Goal: Task Accomplishment & Management: Manage account settings

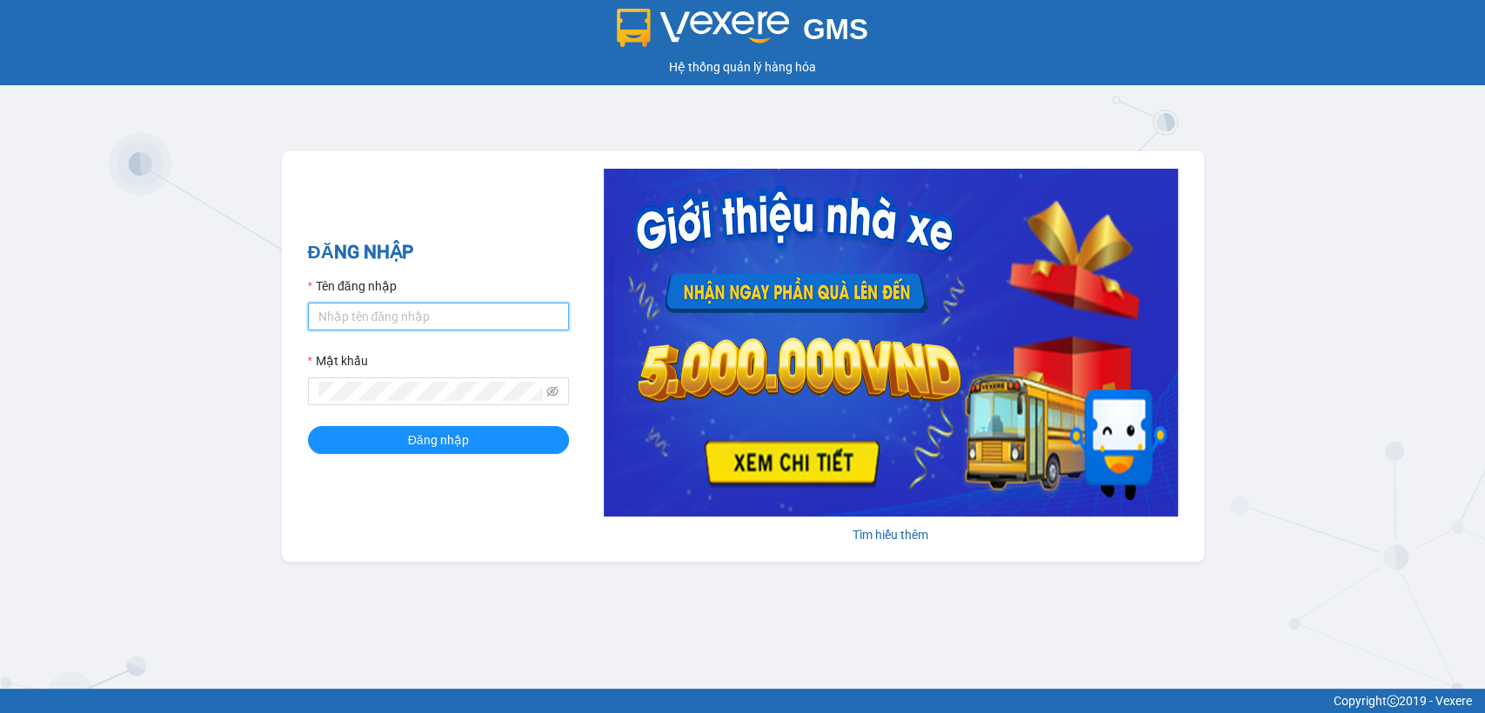
click at [447, 309] on input "Tên đăng nhập" at bounding box center [438, 317] width 261 height 28
type input "thanhttl.thoidai"
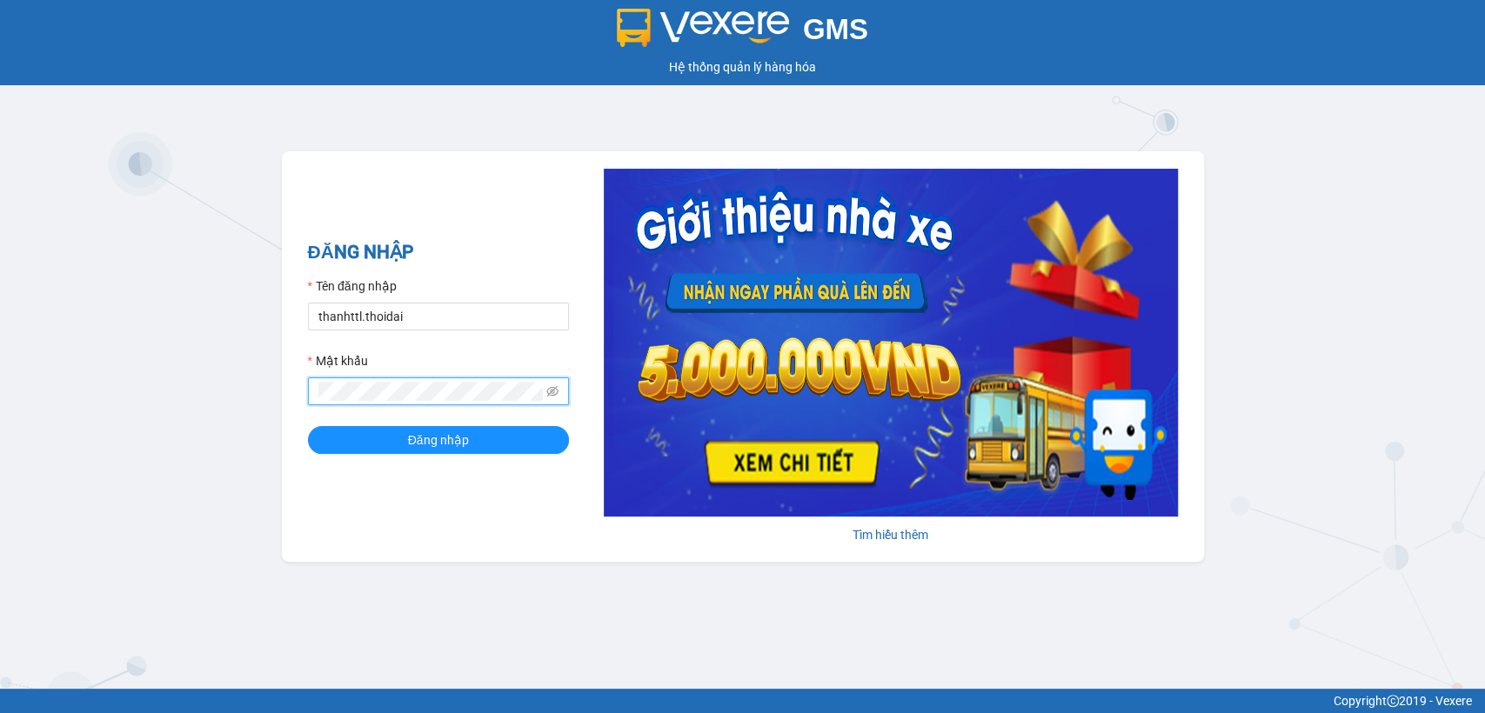
click at [308, 426] on button "Đăng nhập" at bounding box center [438, 440] width 261 height 28
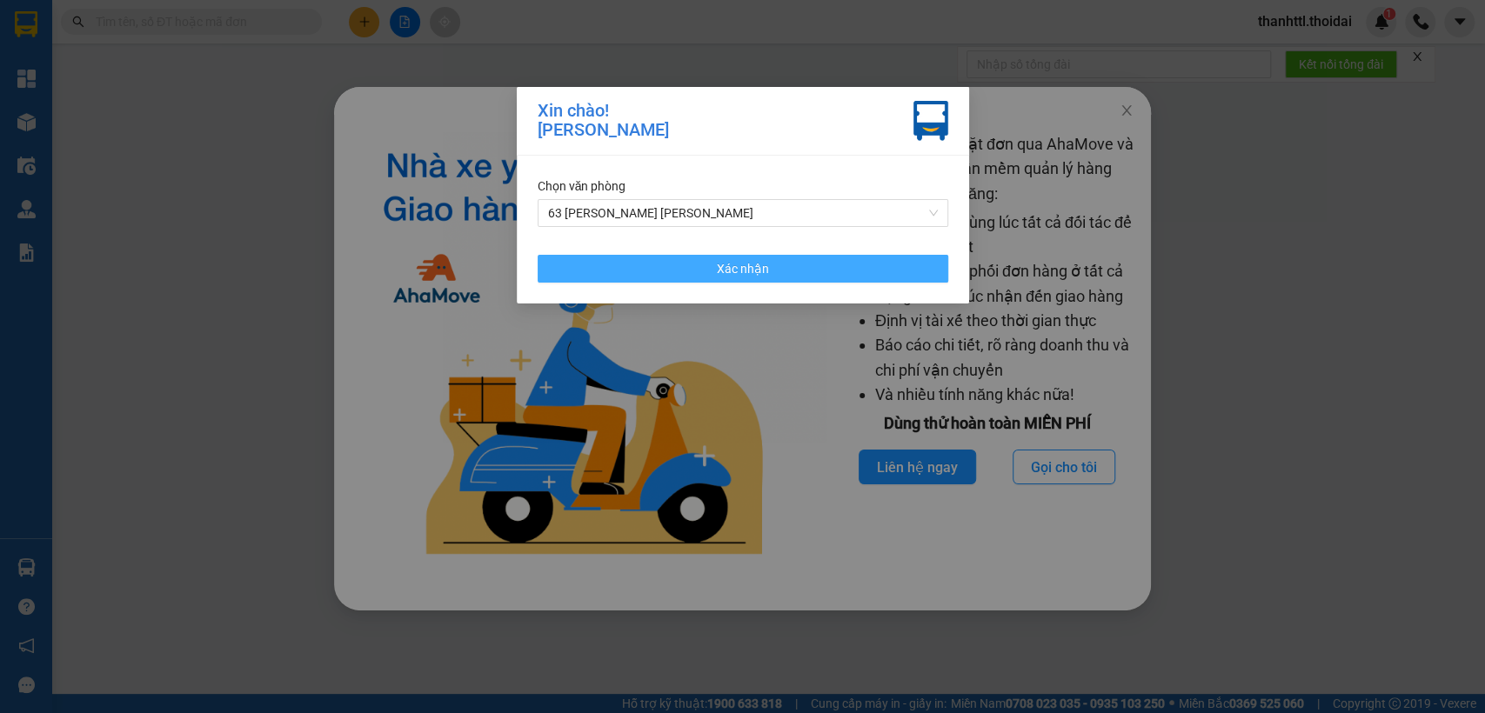
click at [653, 270] on button "Xác nhận" at bounding box center [743, 269] width 411 height 28
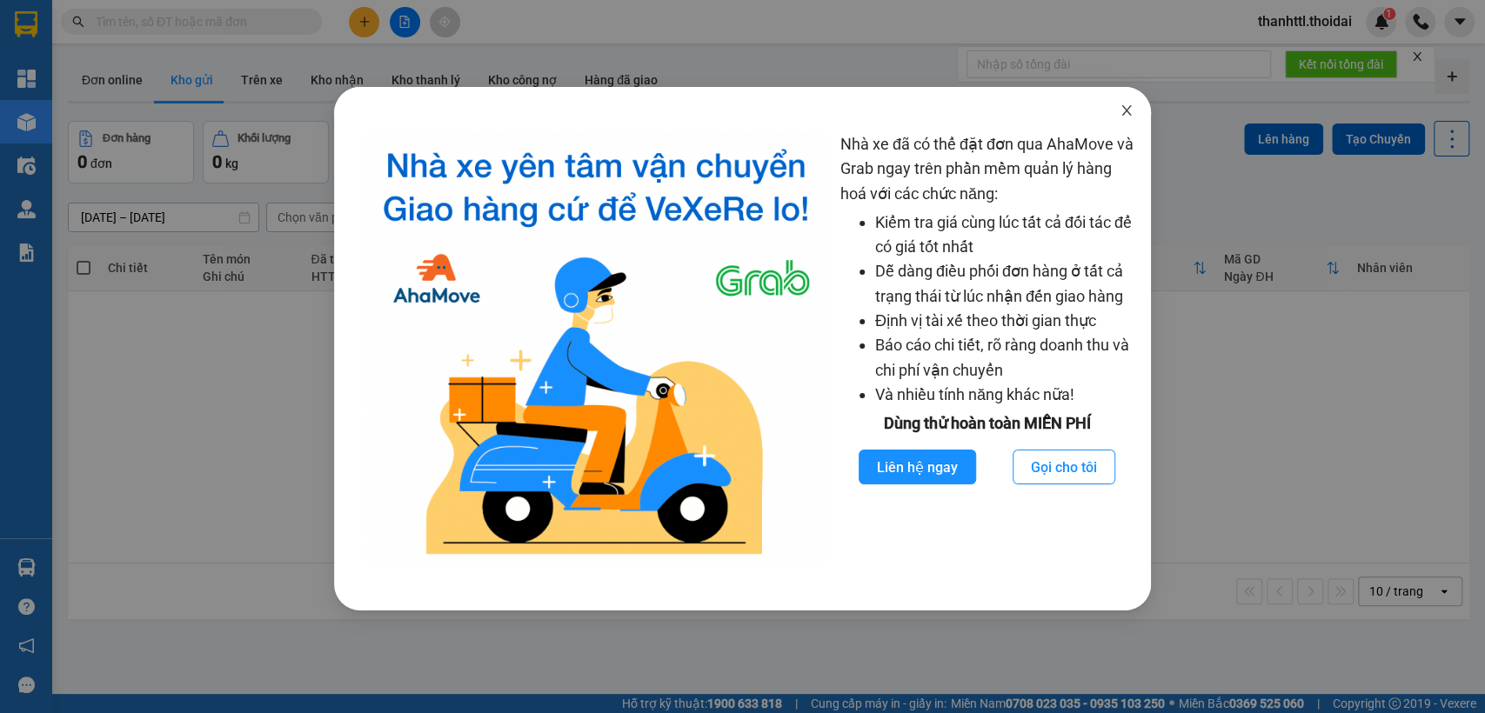
click at [1132, 113] on icon "close" at bounding box center [1127, 111] width 14 height 14
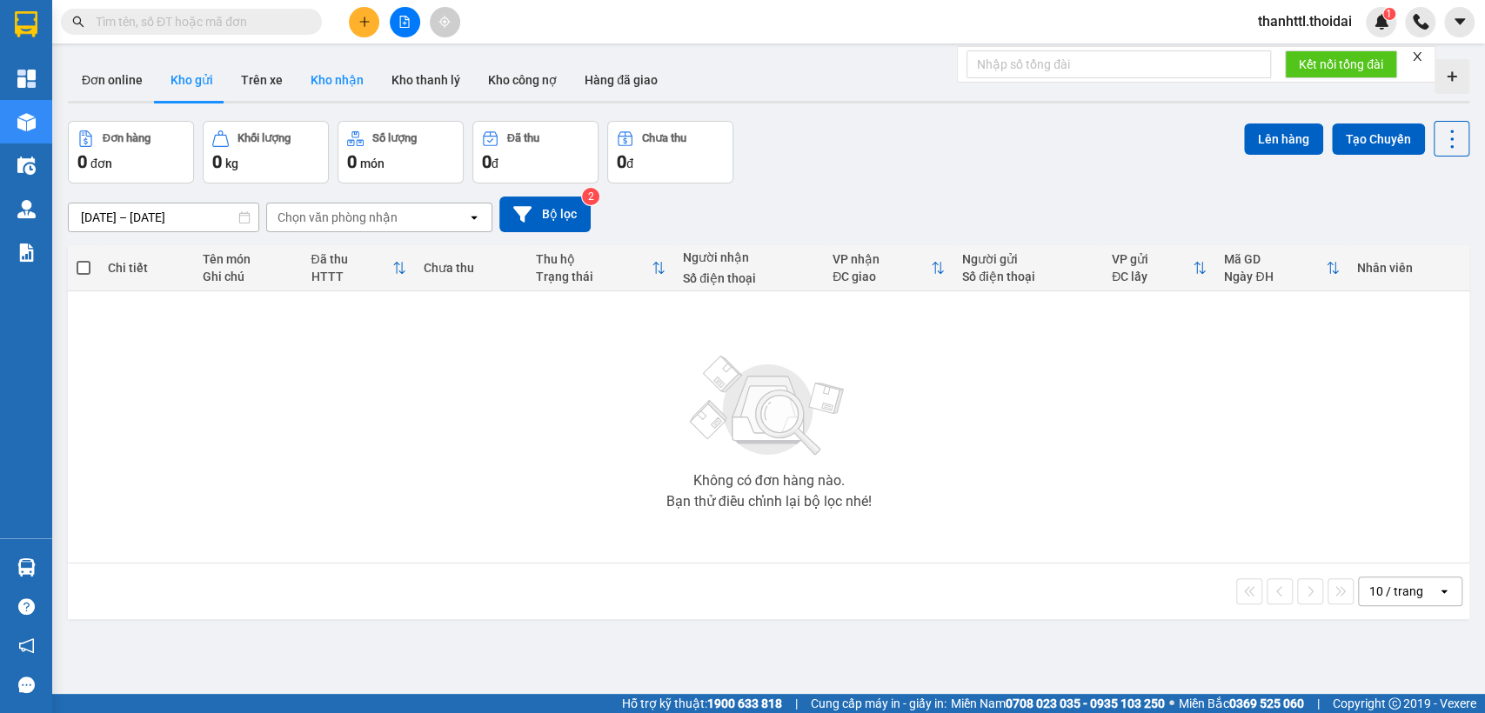
click at [341, 78] on button "Kho nhận" at bounding box center [337, 80] width 81 height 42
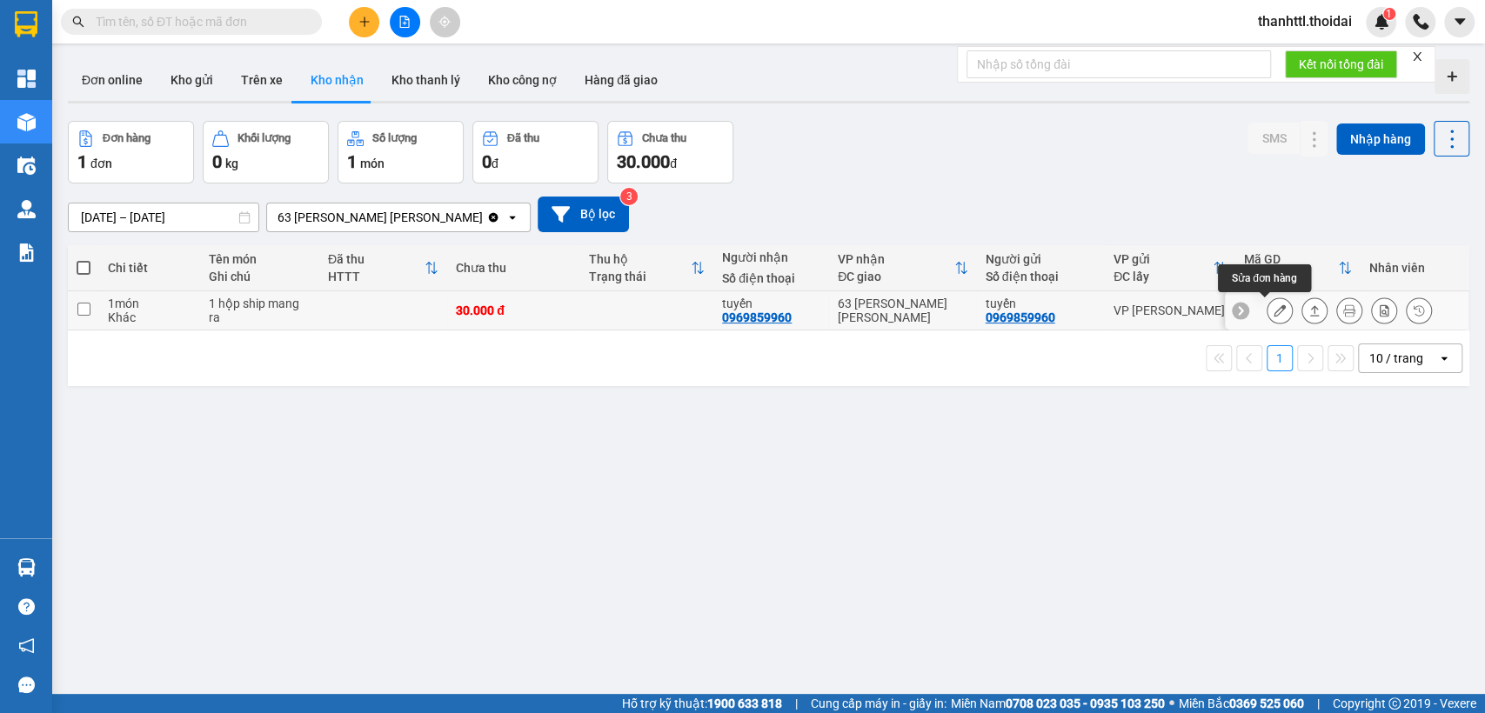
click at [1274, 309] on icon at bounding box center [1280, 311] width 12 height 12
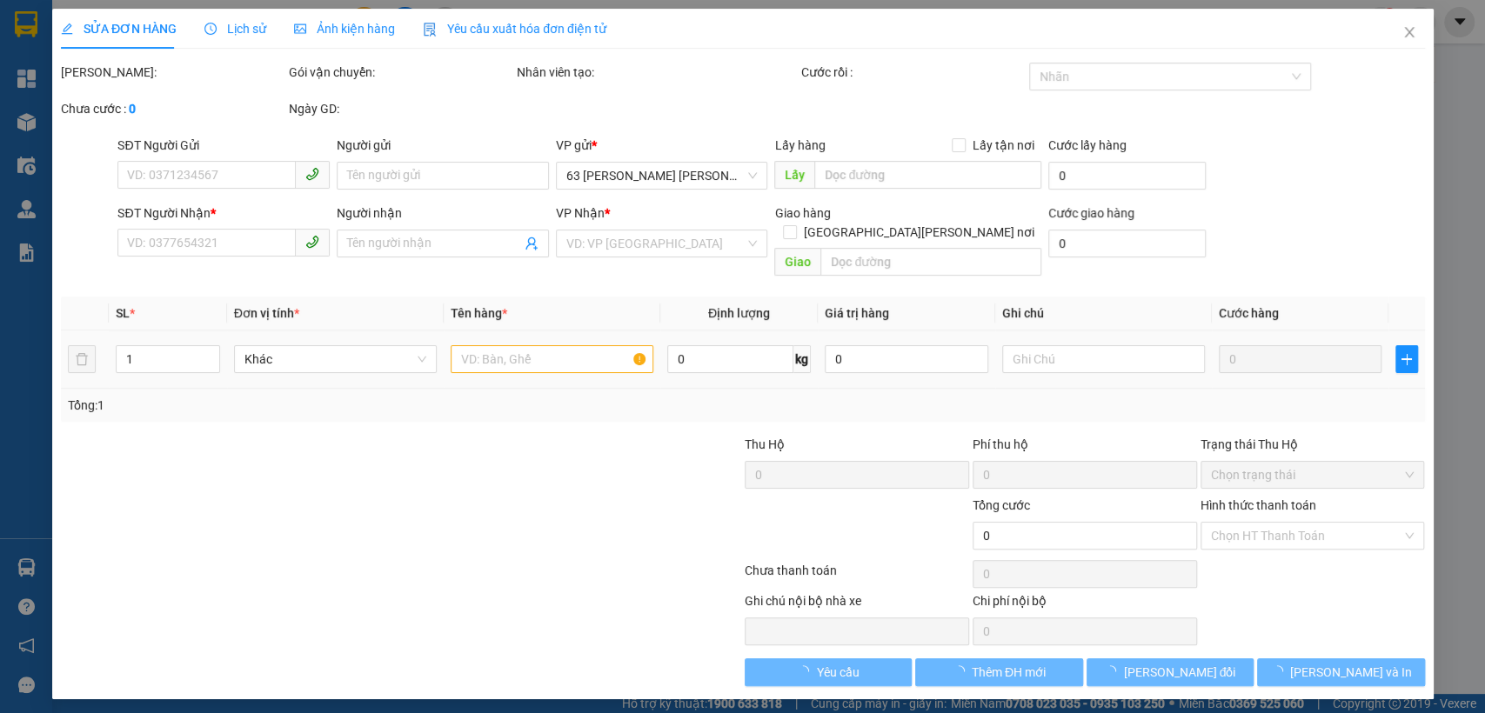
type input "0969859960"
type input "tuyến"
type input "0969859960"
type input "tuyến"
type input "30.000"
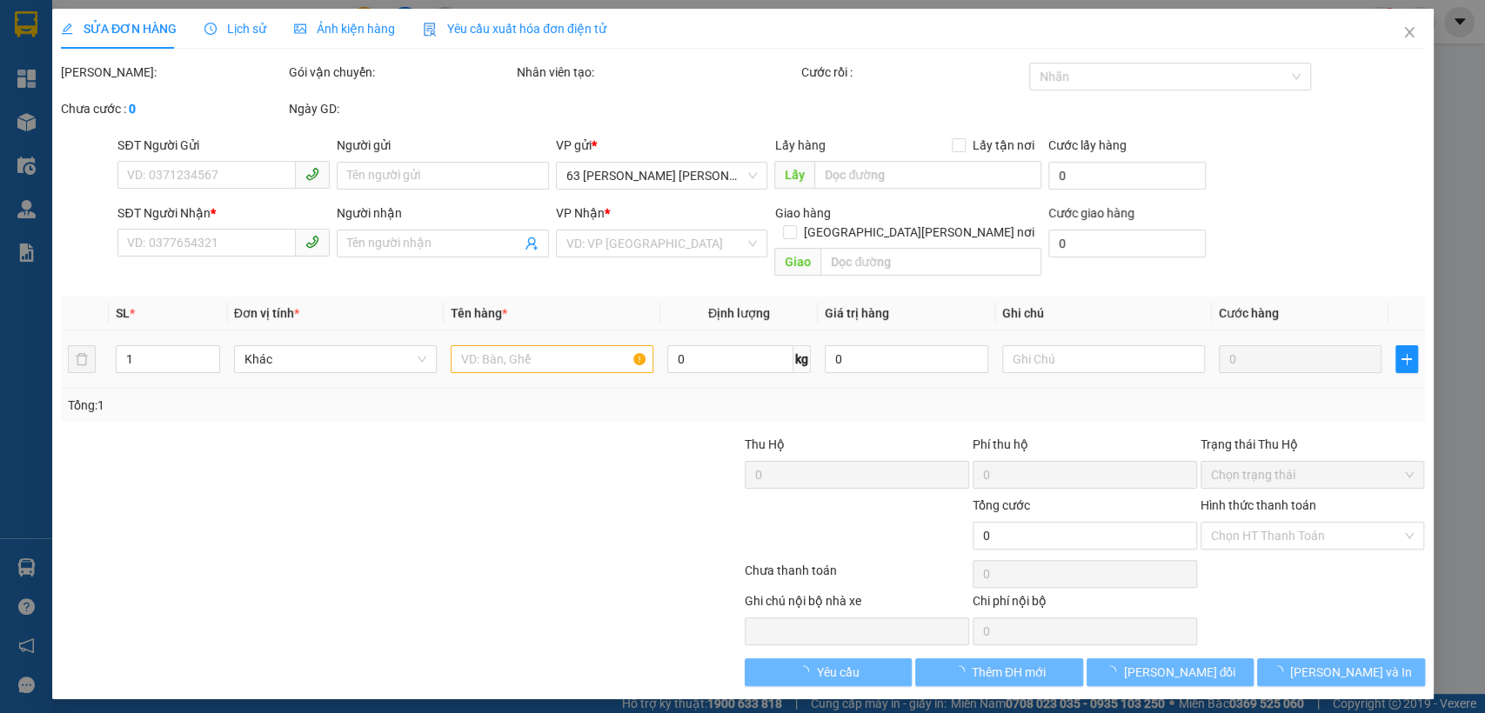
type input "30.000"
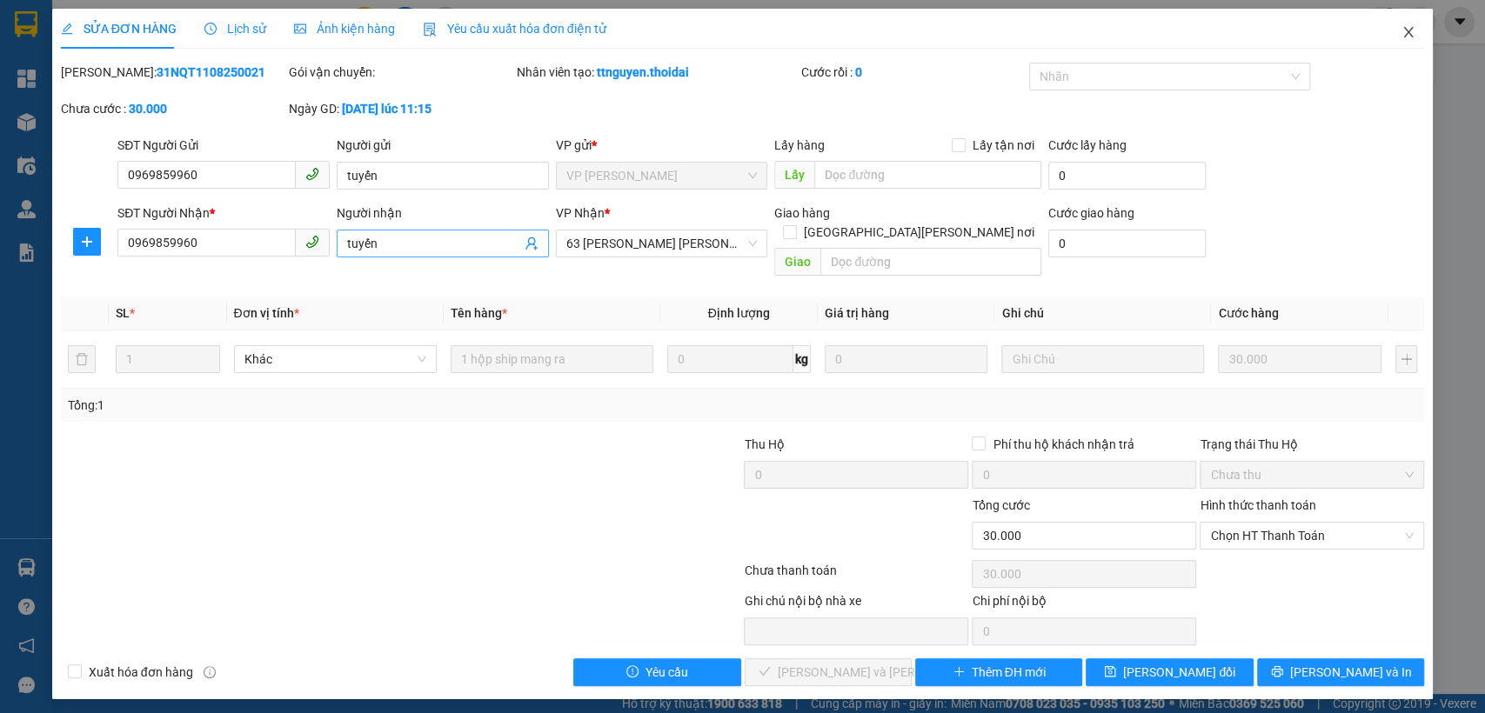
drag, startPoint x: 1418, startPoint y: 32, endPoint x: 414, endPoint y: 252, distance: 1027.9
click at [434, 261] on div "SỬA ĐƠN HÀNG Lịch sử [PERSON_NAME] hàng Yêu cầu xuất [PERSON_NAME] điện tử Tota…" at bounding box center [743, 354] width 1382 height 691
drag, startPoint x: 397, startPoint y: 244, endPoint x: 307, endPoint y: 259, distance: 90.8
click at [307, 259] on div "SĐT Người [PERSON_NAME] * 0969859960 Người [PERSON_NAME] [PERSON_NAME] * 63 [PE…" at bounding box center [771, 244] width 1314 height 80
click at [1408, 32] on icon "close" at bounding box center [1409, 32] width 10 height 10
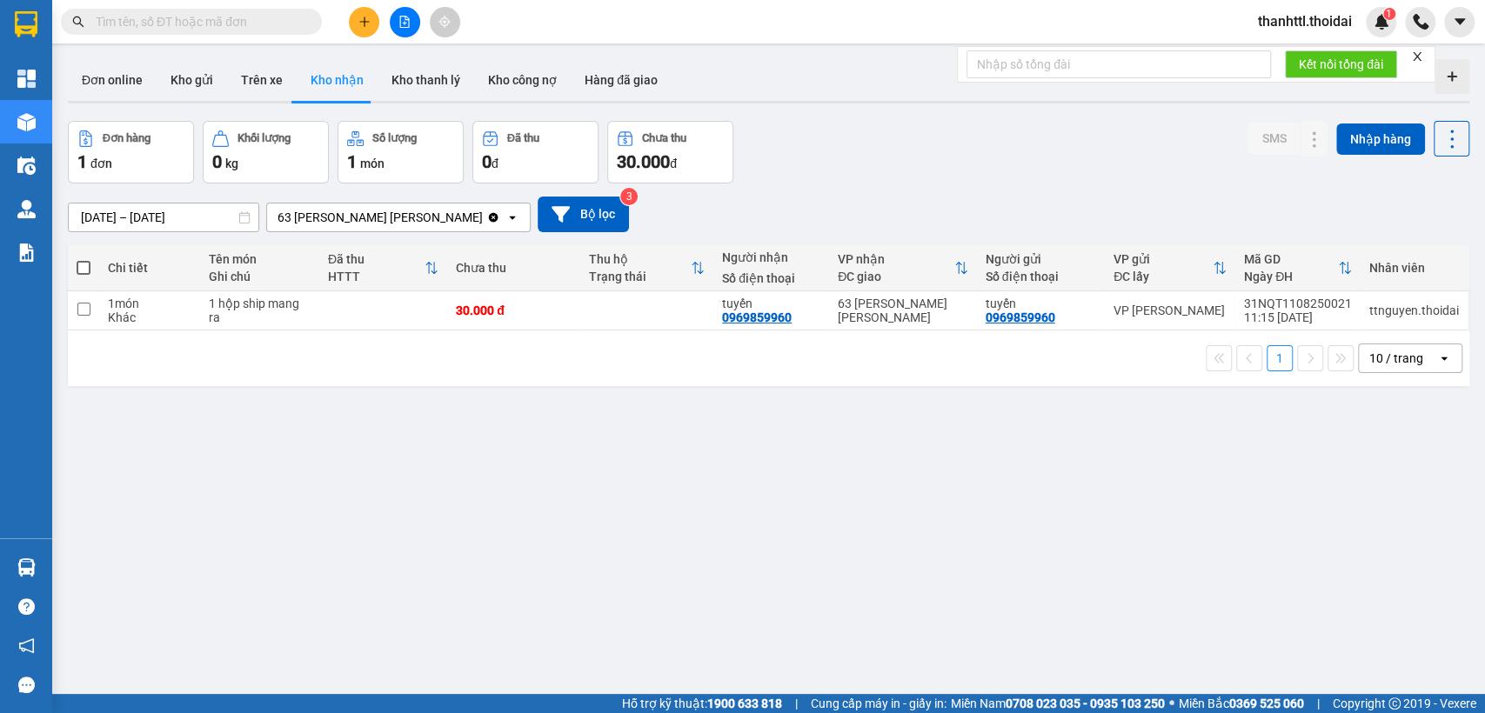
click at [221, 27] on input "text" at bounding box center [198, 21] width 205 height 19
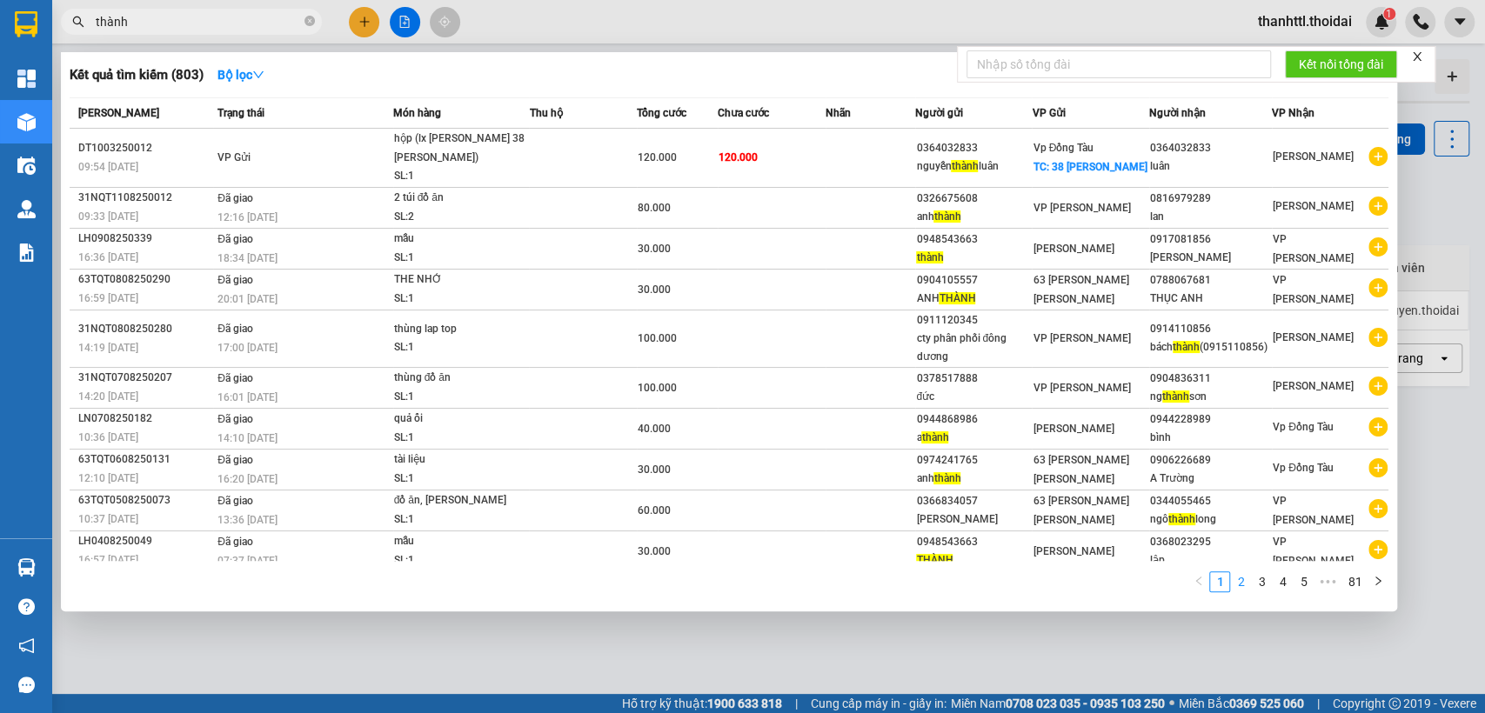
click at [1239, 572] on link "2" at bounding box center [1240, 581] width 19 height 19
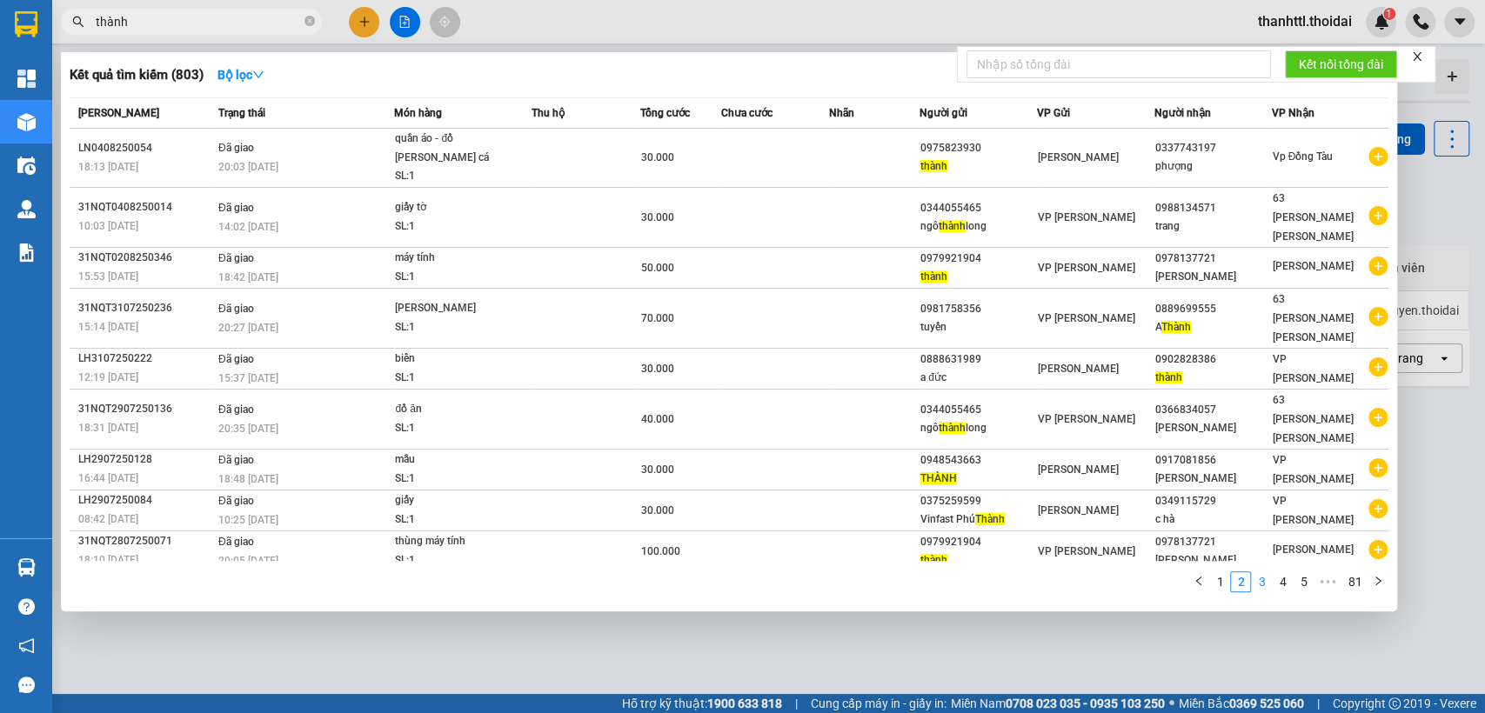
click at [1264, 572] on link "3" at bounding box center [1261, 581] width 19 height 19
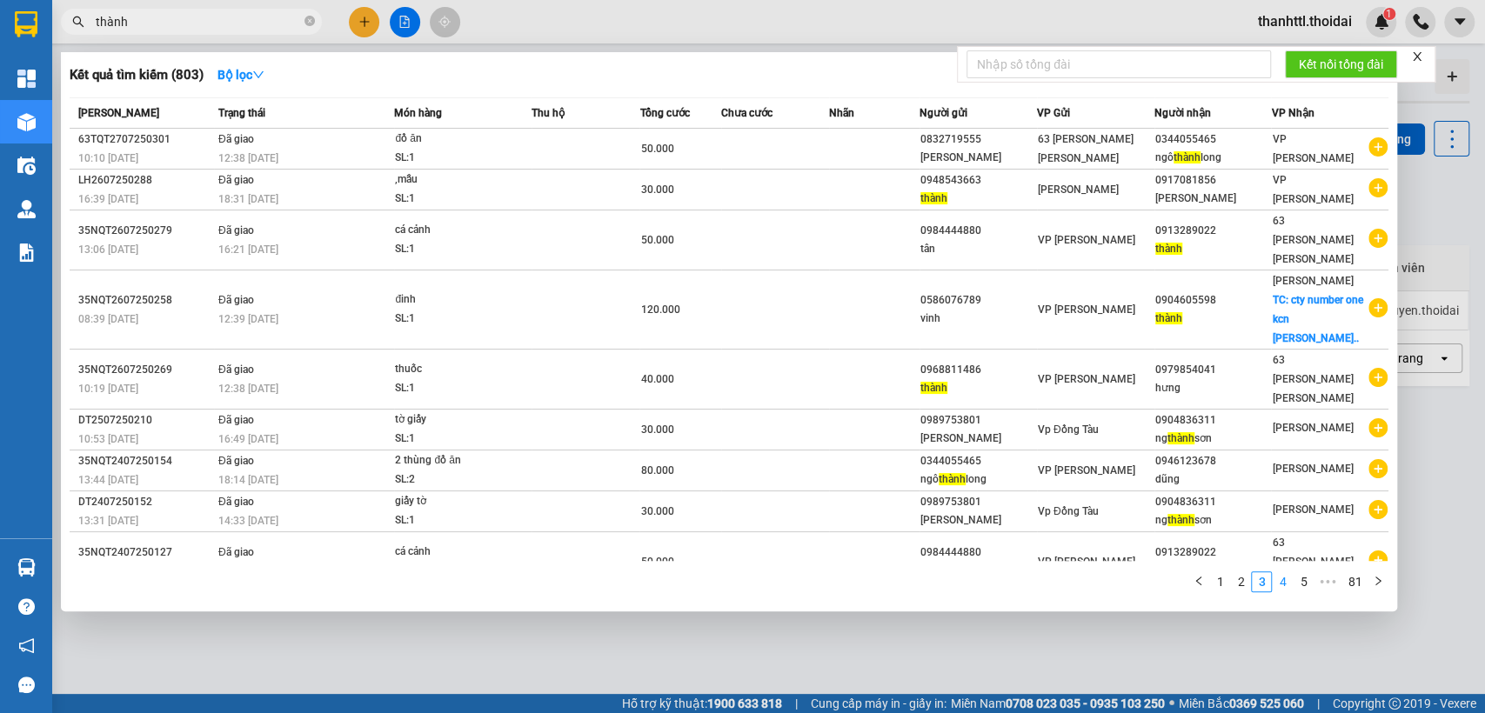
click at [1283, 572] on link "4" at bounding box center [1282, 581] width 19 height 19
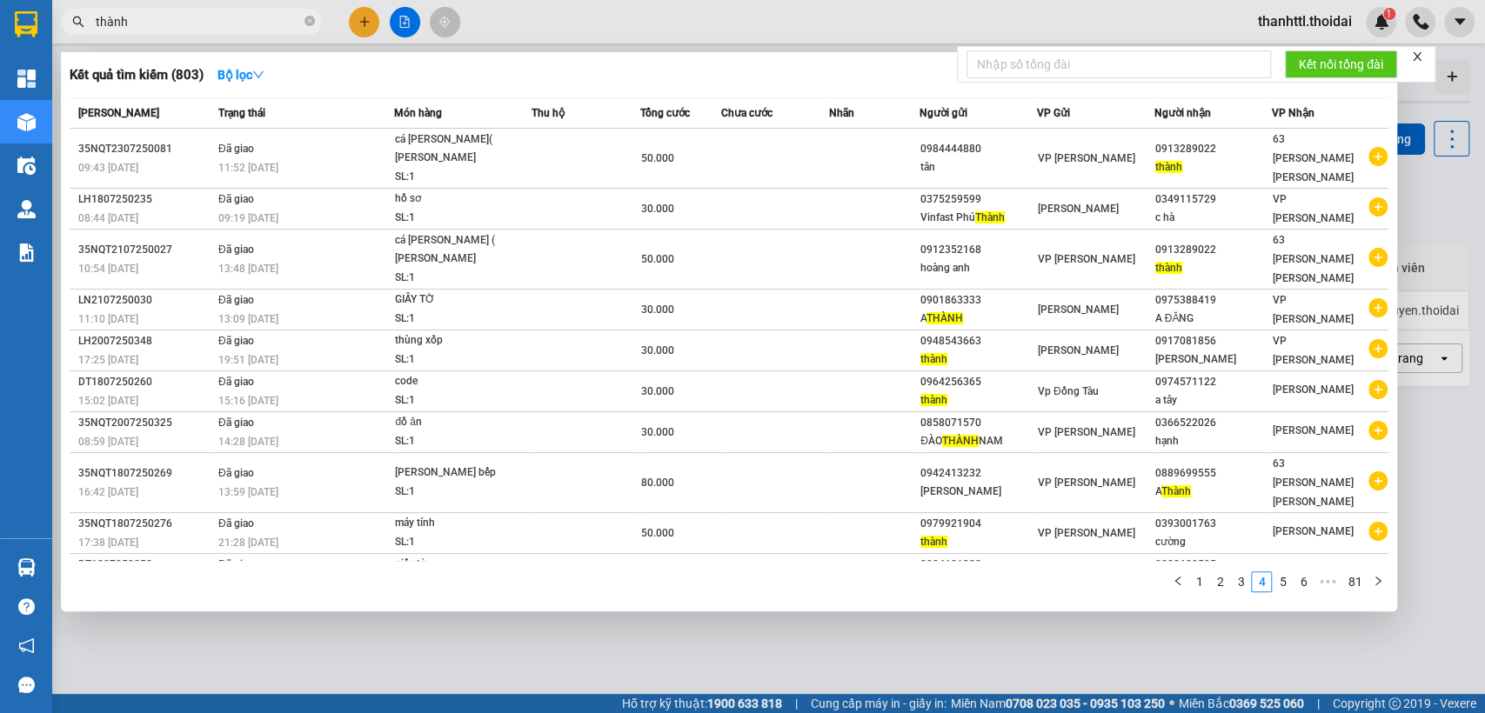
click at [184, 14] on input "thành" at bounding box center [198, 21] width 205 height 19
type input "t"
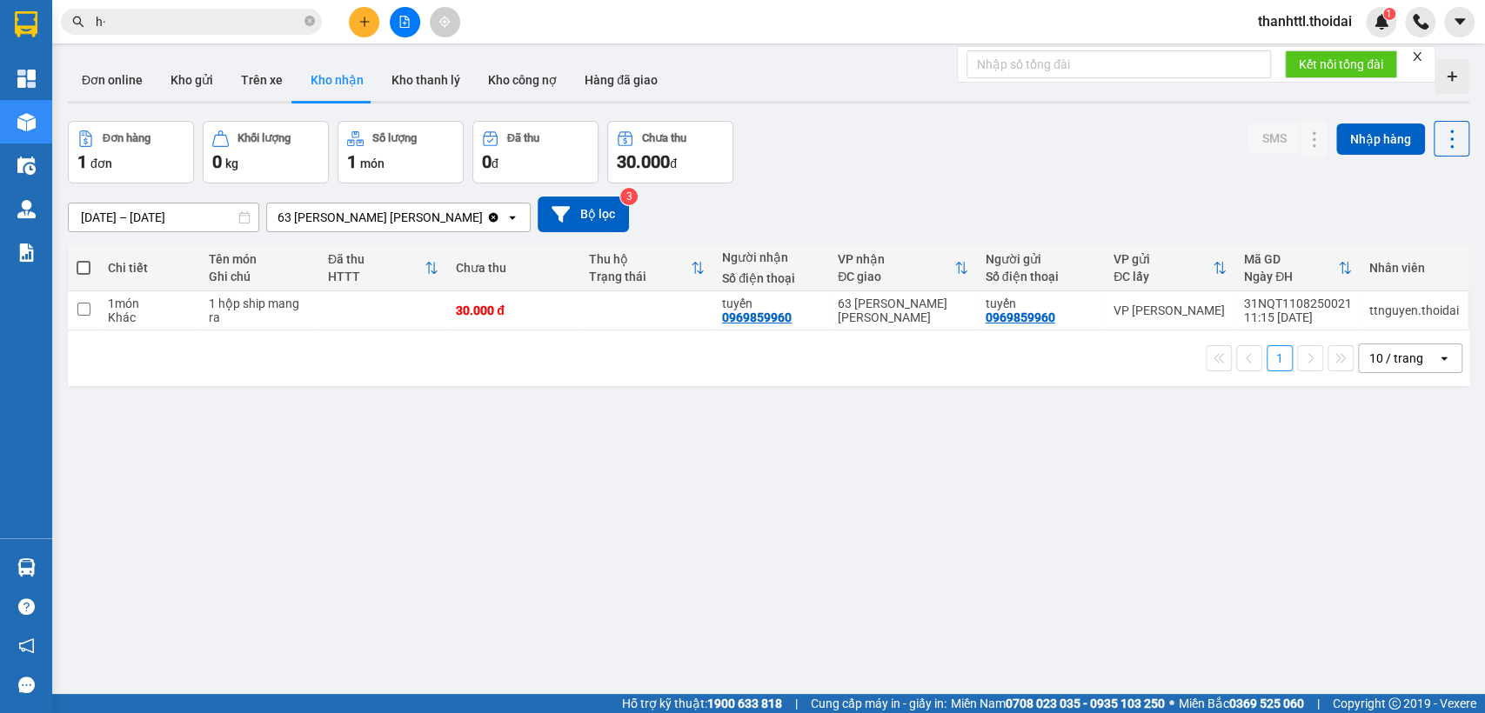
type input "h"
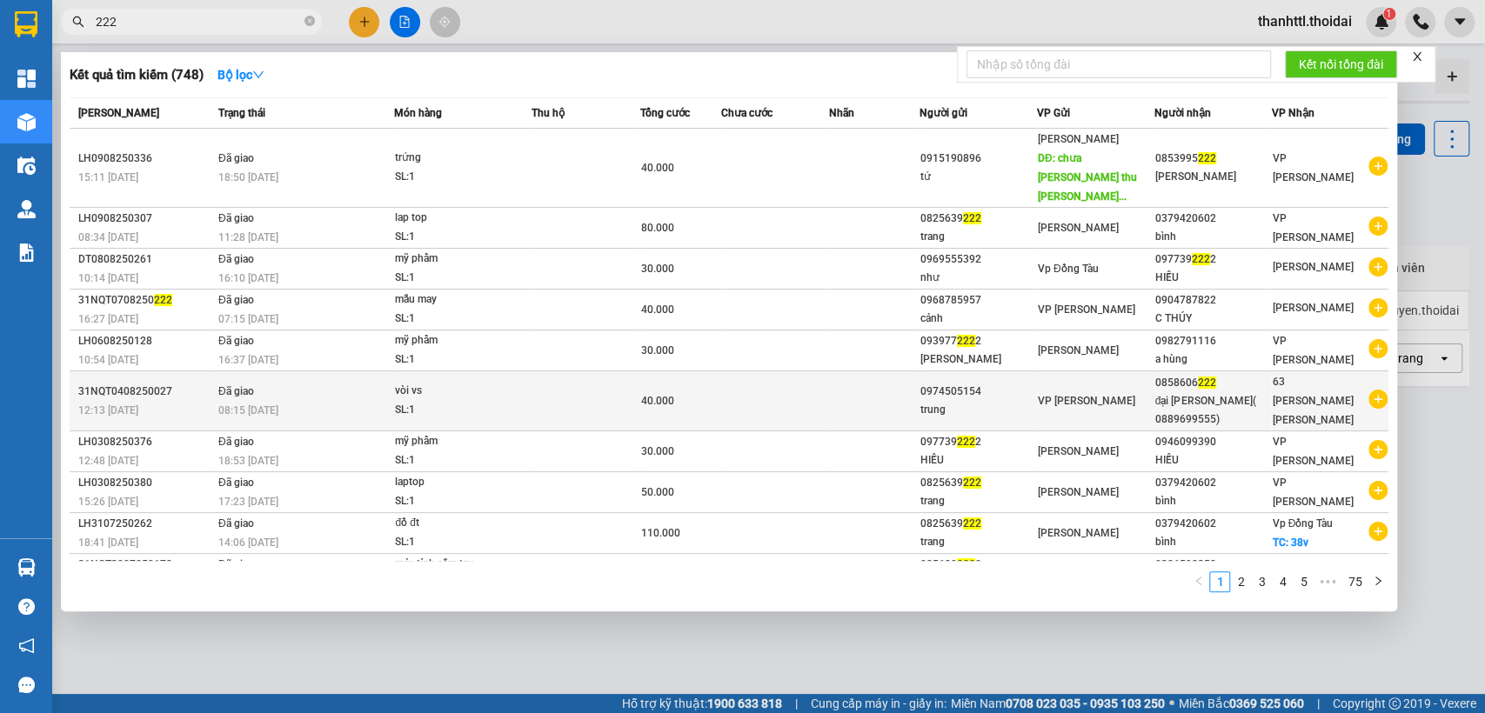
type input "222"
drag, startPoint x: 1143, startPoint y: 362, endPoint x: 1211, endPoint y: 364, distance: 67.9
click at [1211, 372] on tr "31NQT0408250027 12:13 [DATE] Đã giao 08:15 [DATE] vòi vs SL: 1 40.000 097450515…" at bounding box center [729, 402] width 1319 height 60
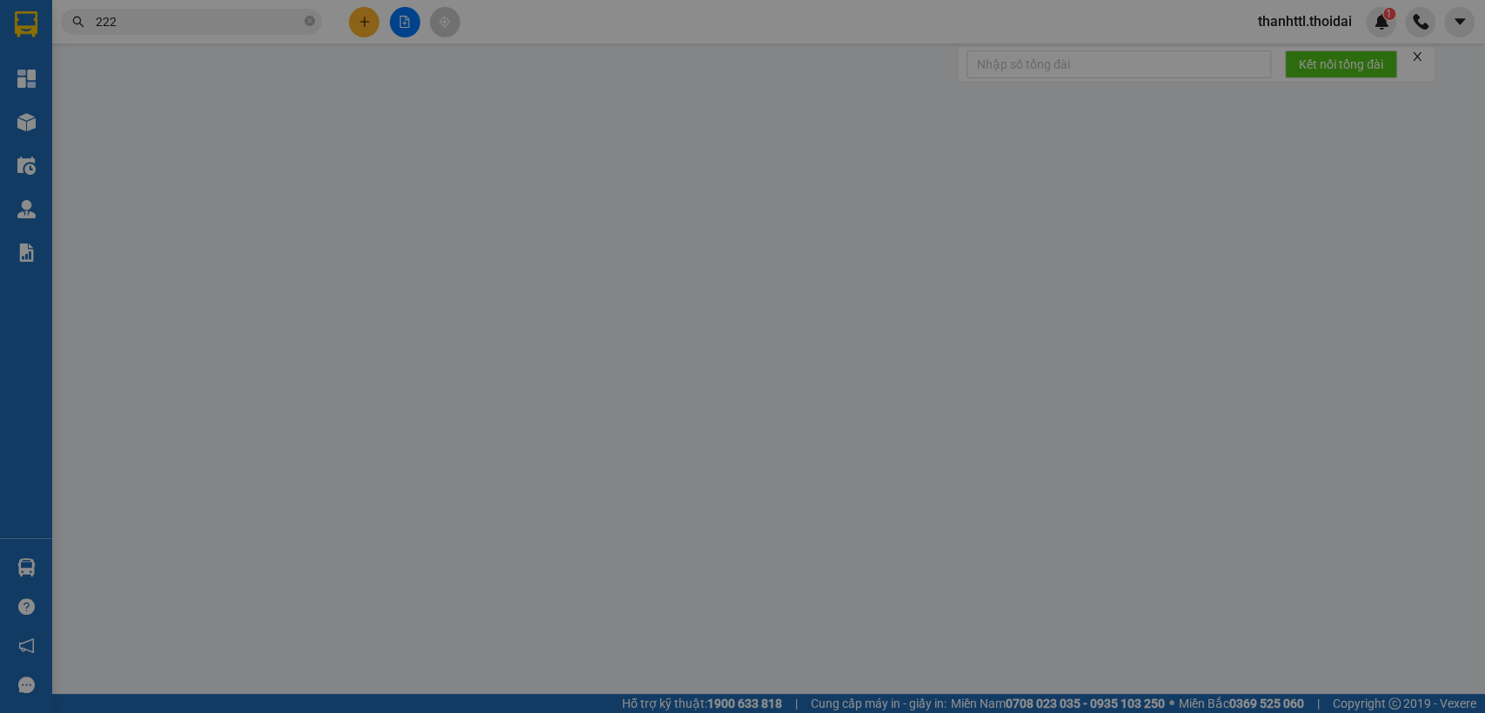
type input "0974505154"
type input "trung"
type input "0858606222"
type input "đại [PERSON_NAME]( 0889699555)"
type input "40.000"
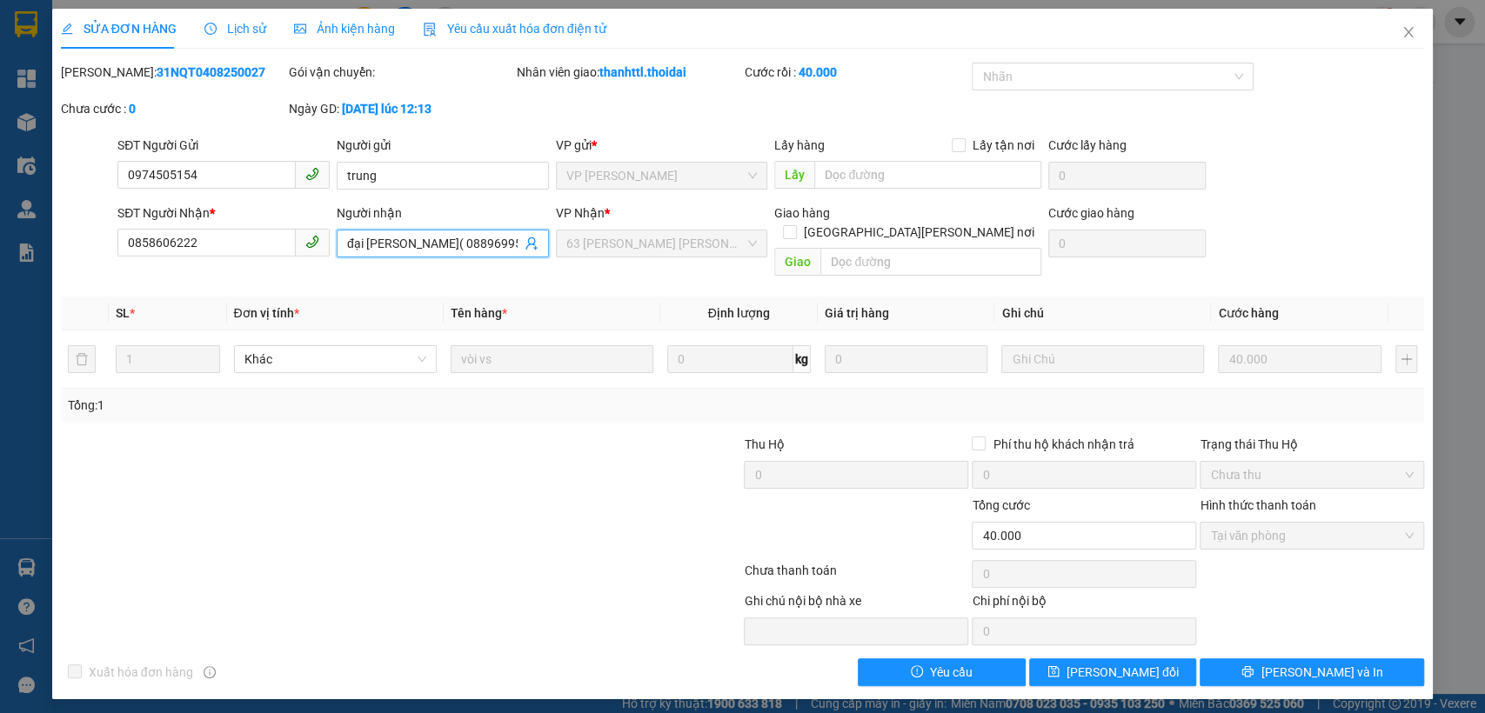
drag, startPoint x: 422, startPoint y: 244, endPoint x: 485, endPoint y: 238, distance: 63.8
click at [485, 238] on input "đại [PERSON_NAME]( 0889699555)" at bounding box center [434, 243] width 174 height 19
drag, startPoint x: 211, startPoint y: 242, endPoint x: 95, endPoint y: 251, distance: 116.1
click at [95, 251] on div "SĐT Người [PERSON_NAME] * 0858606222 0858606222 Người [PERSON_NAME] đại lý hồng…" at bounding box center [743, 244] width 1368 height 80
click at [1402, 30] on icon "close" at bounding box center [1409, 32] width 14 height 14
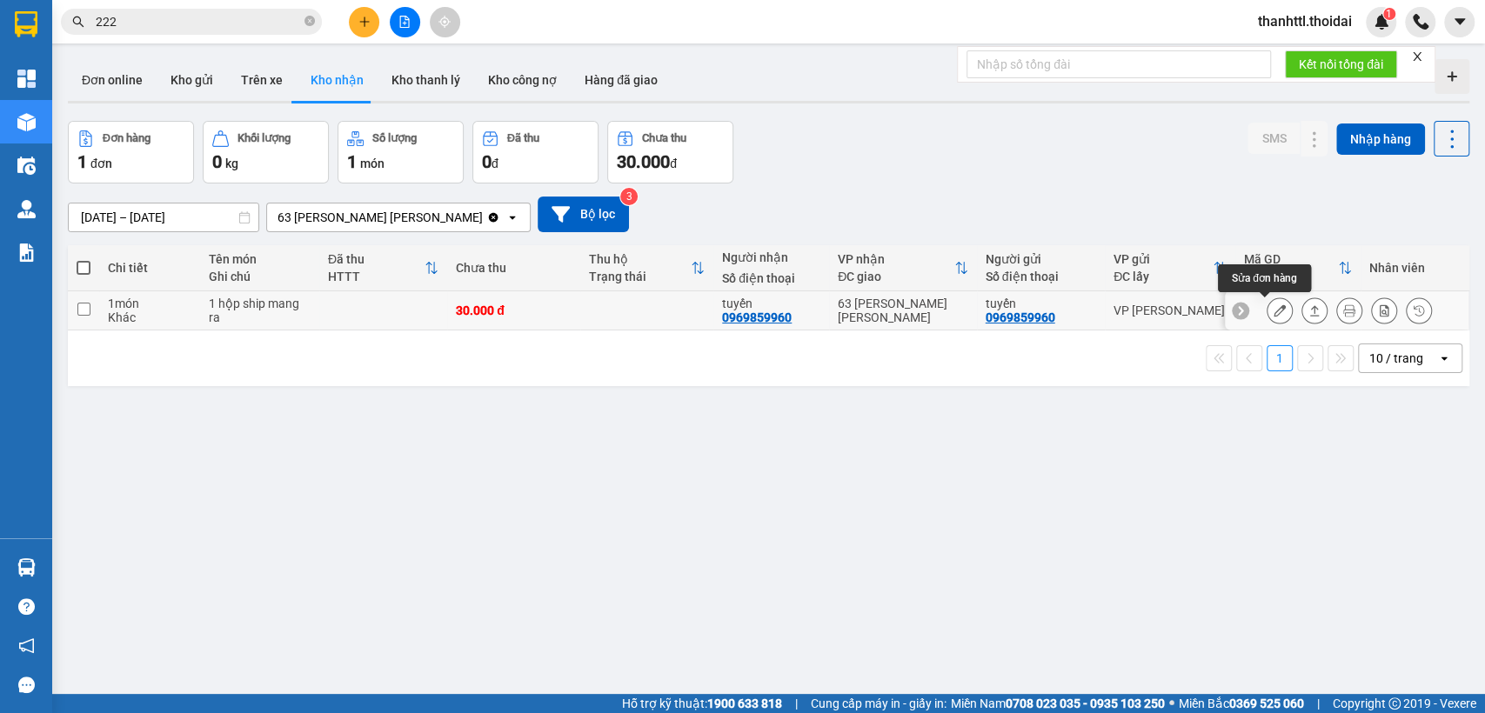
click at [1274, 311] on icon at bounding box center [1280, 311] width 12 height 12
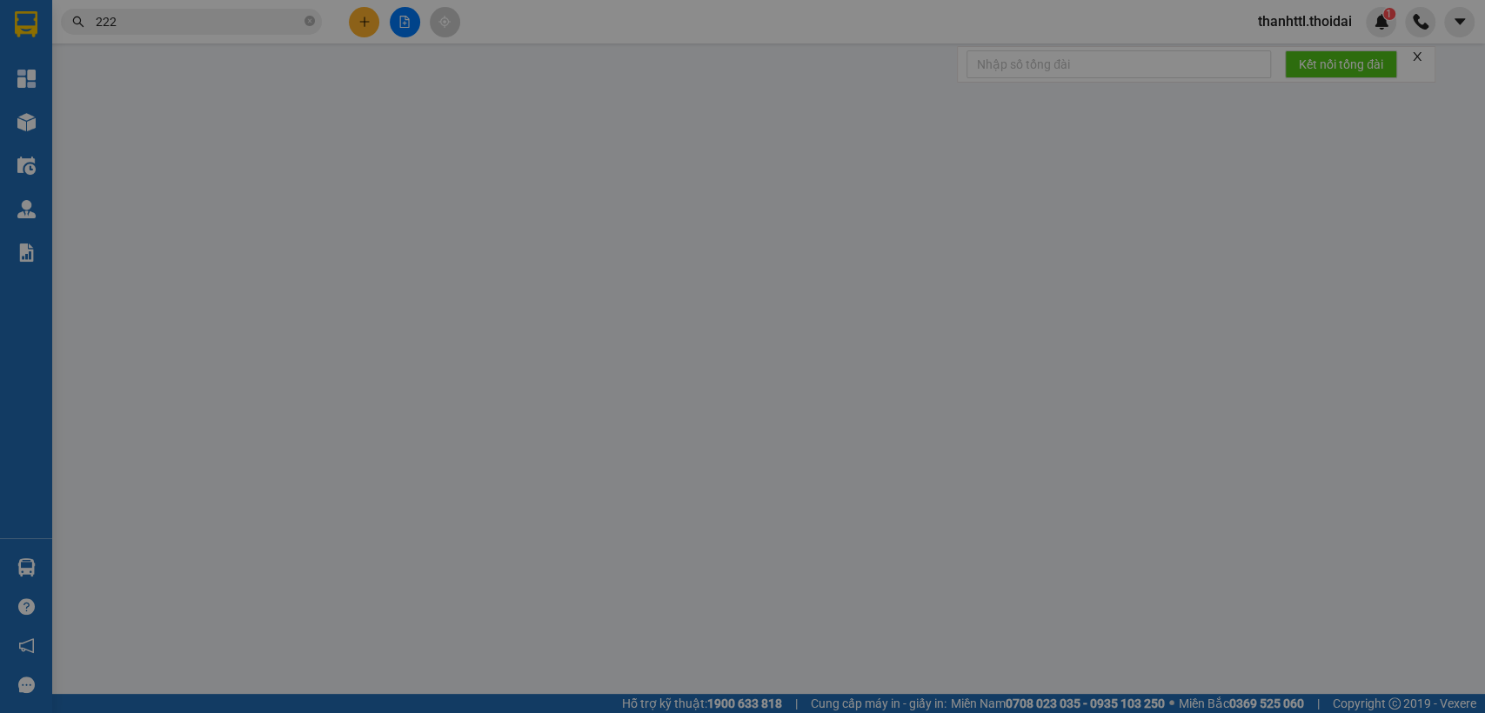
type input "0969859960"
type input "tuyến"
type input "0969859960"
type input "tuyến"
type input "30.000"
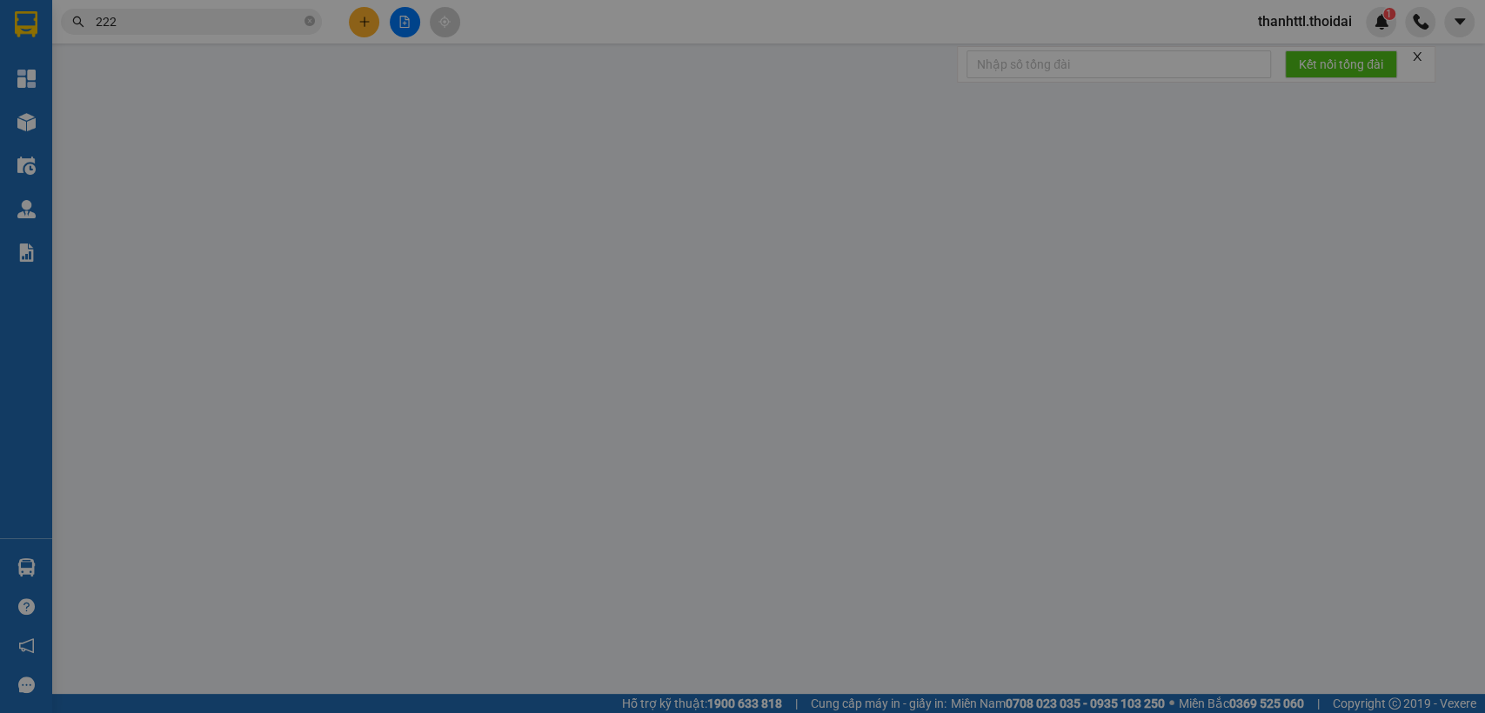
type input "30.000"
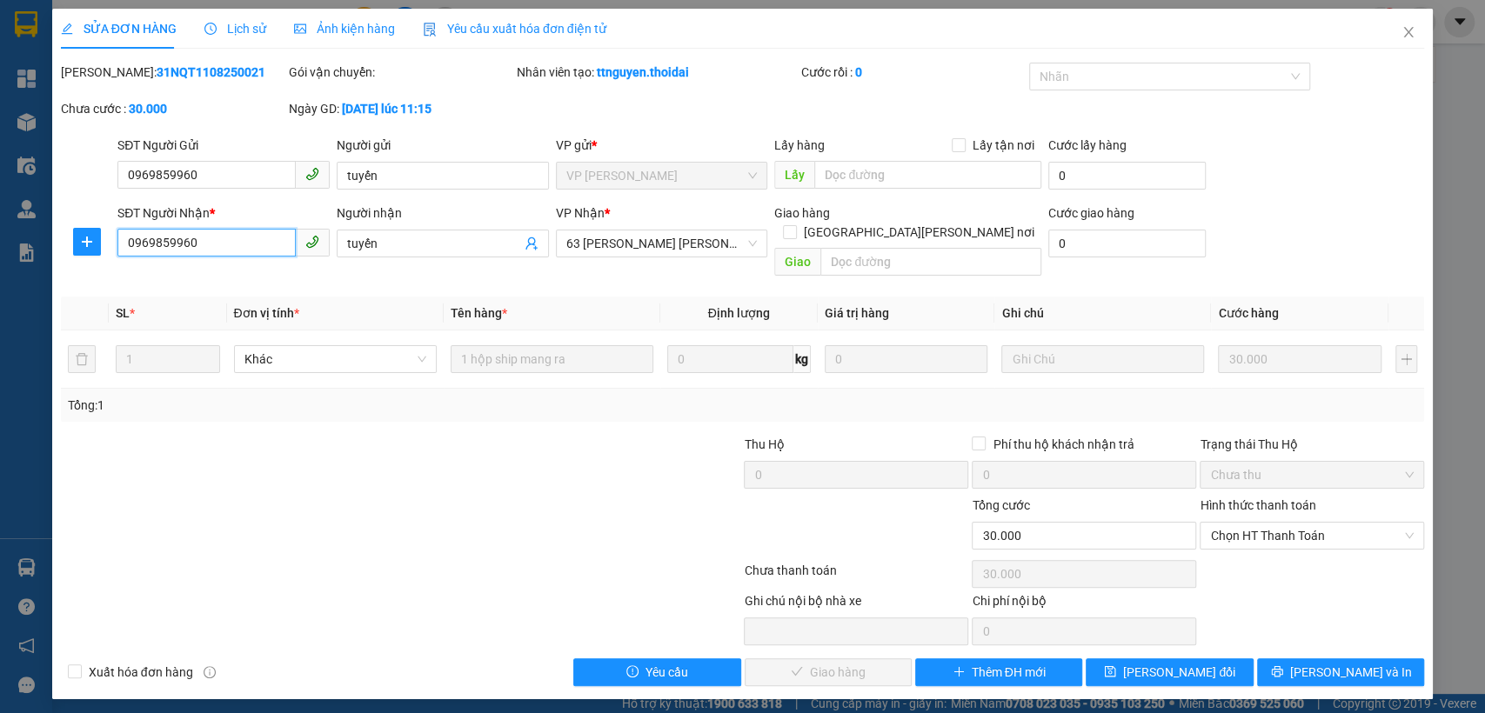
drag, startPoint x: 264, startPoint y: 241, endPoint x: 70, endPoint y: 247, distance: 194.1
click at [70, 247] on div "SĐT Người [PERSON_NAME] * 0969859960 0969859960 Người [PERSON_NAME] [PERSON_NAM…" at bounding box center [743, 244] width 1368 height 80
paste input "0858606222"
type input "0858606222"
drag, startPoint x: 392, startPoint y: 243, endPoint x: 305, endPoint y: 267, distance: 90.3
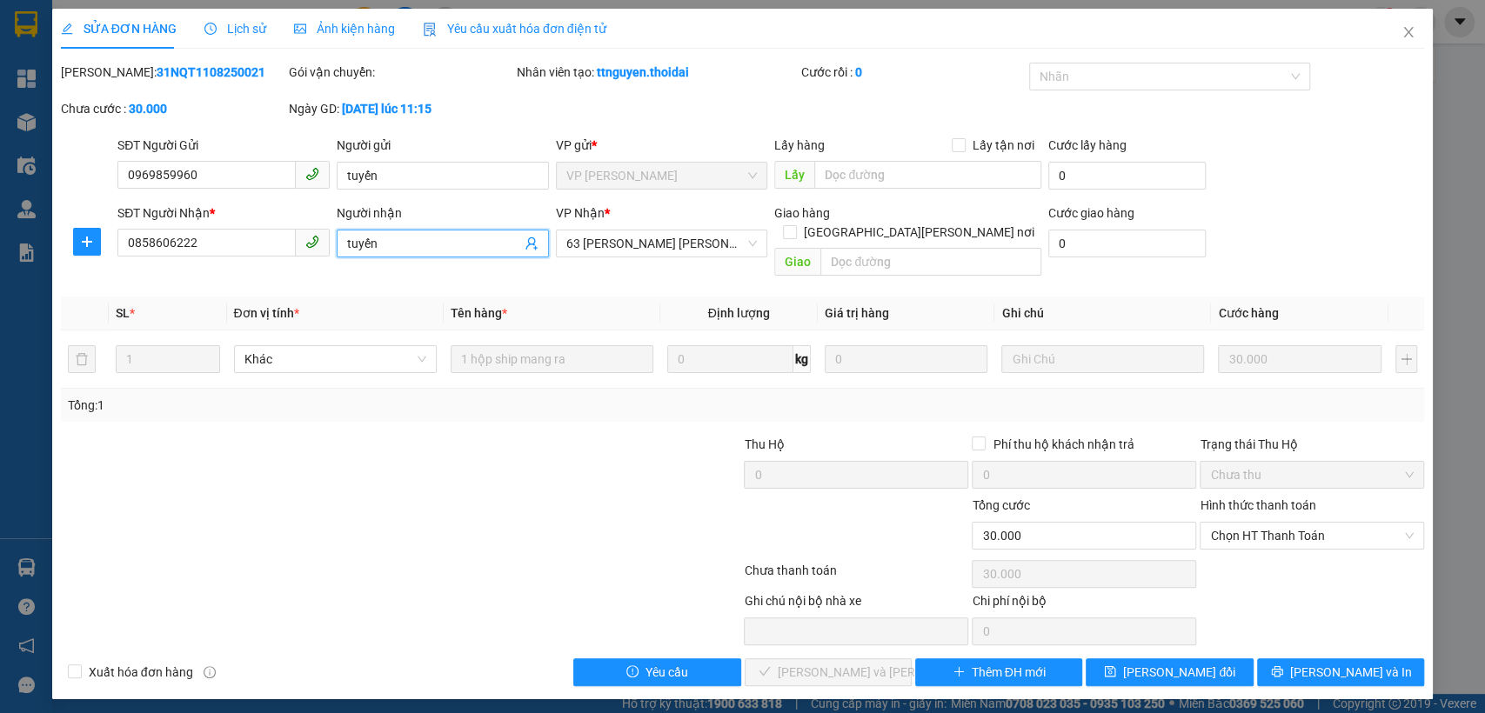
click at [305, 267] on div "Total Paid Fee 0 Total UnPaid Fee 30.000 Cash Collection Total Fee Mã ĐH: 31NQT…" at bounding box center [743, 375] width 1364 height 624
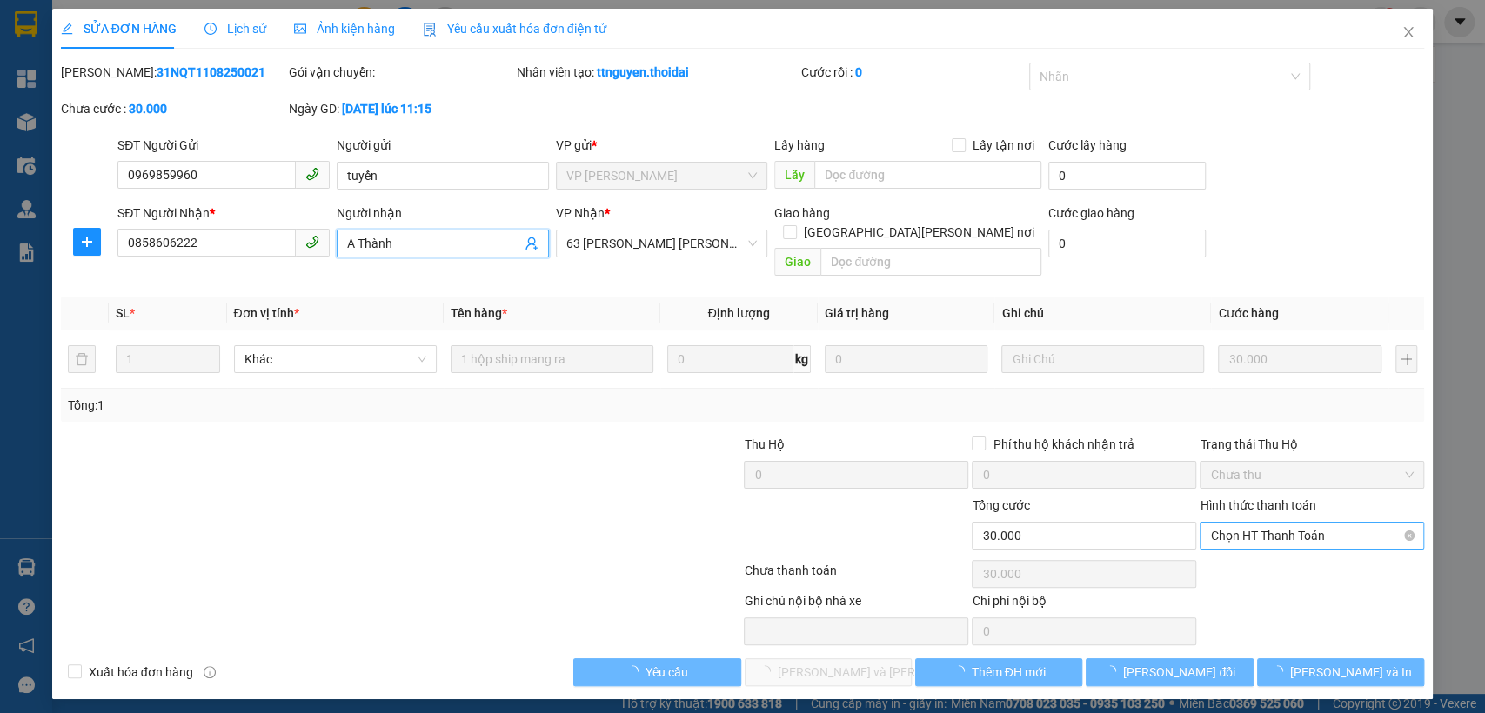
click at [1263, 523] on span "Chọn HT Thanh Toán" at bounding box center [1312, 536] width 204 height 26
type input "A Thành"
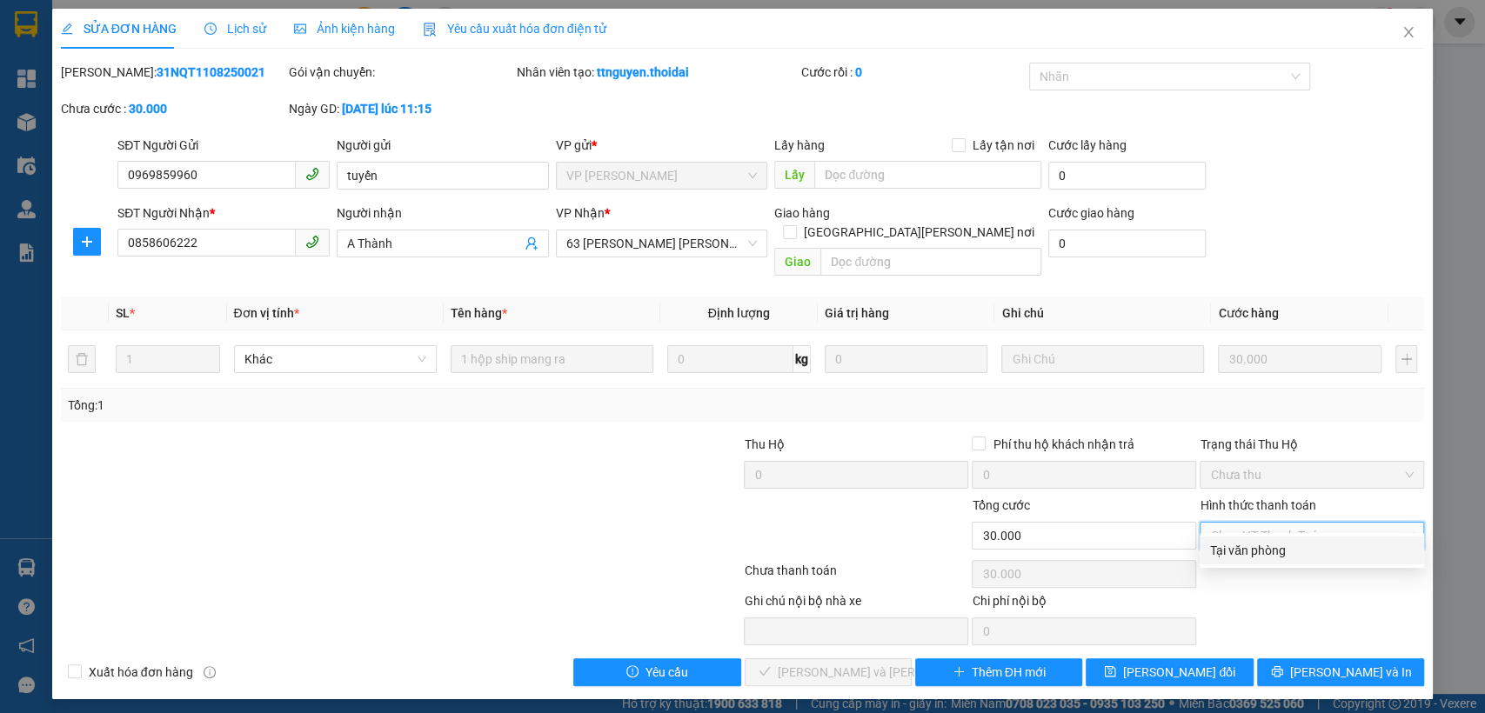
click at [1251, 552] on div "Tại văn phòng" at bounding box center [1312, 550] width 204 height 19
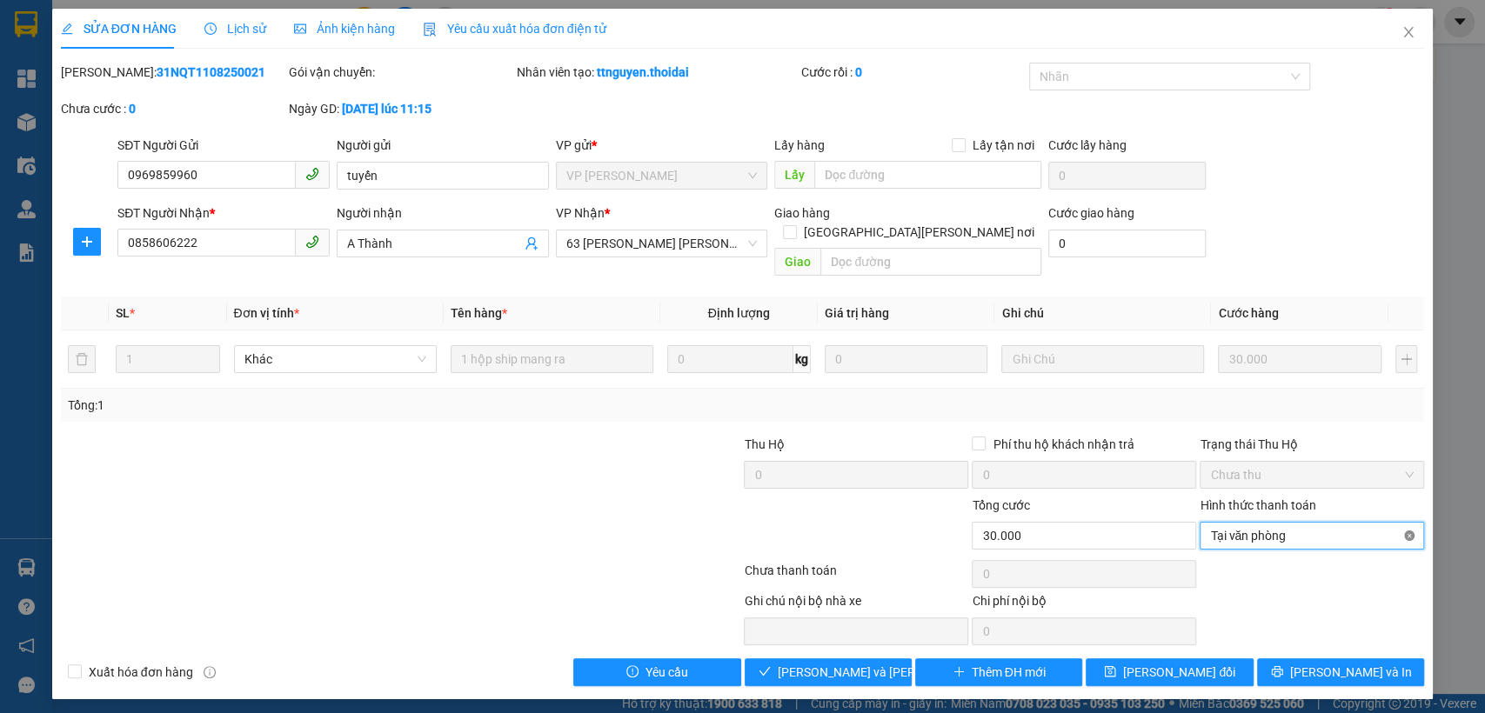
type input "30.000"
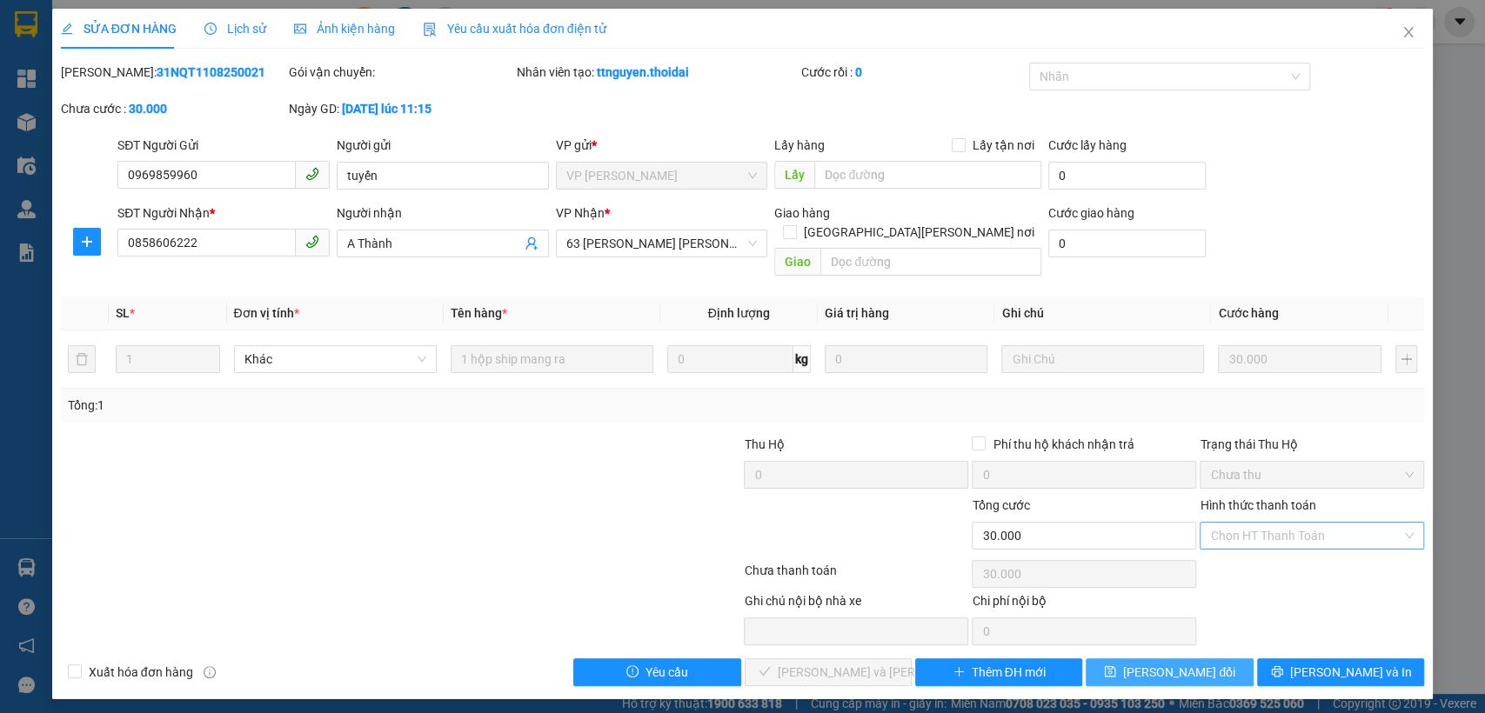
click at [1175, 663] on span "[PERSON_NAME] đổi" at bounding box center [1179, 672] width 112 height 19
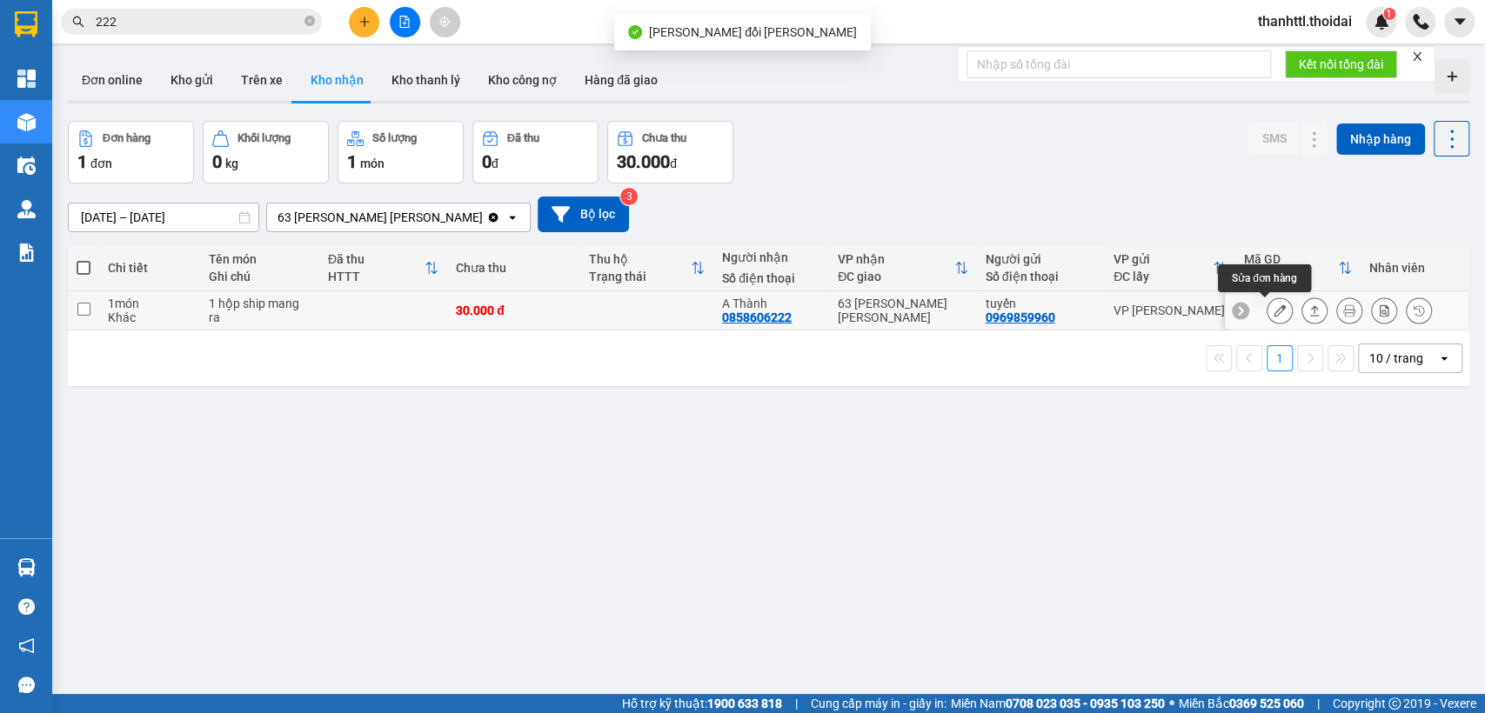
click at [1274, 314] on icon at bounding box center [1280, 311] width 12 height 12
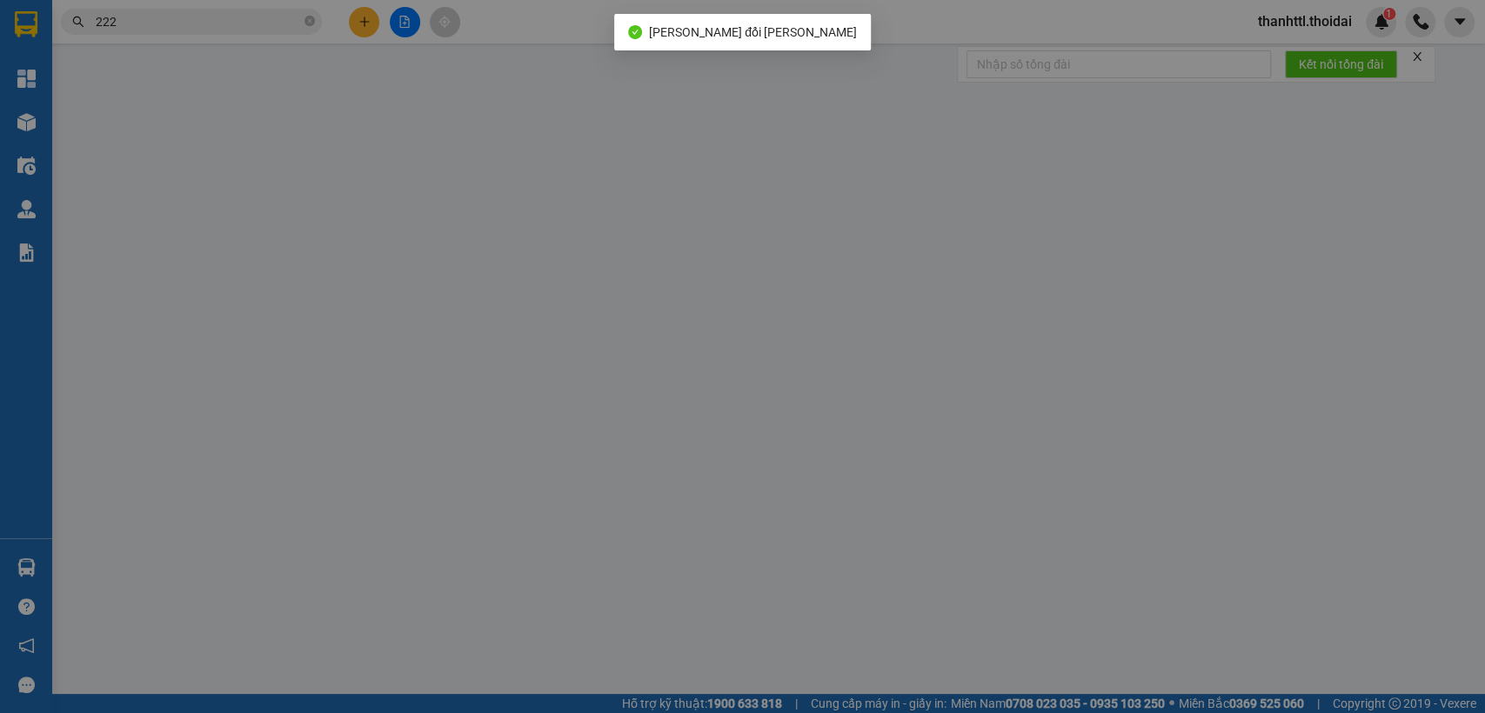
type input "0969859960"
type input "tuyến"
type input "0858606222"
type input "A Thành"
type input "30.000"
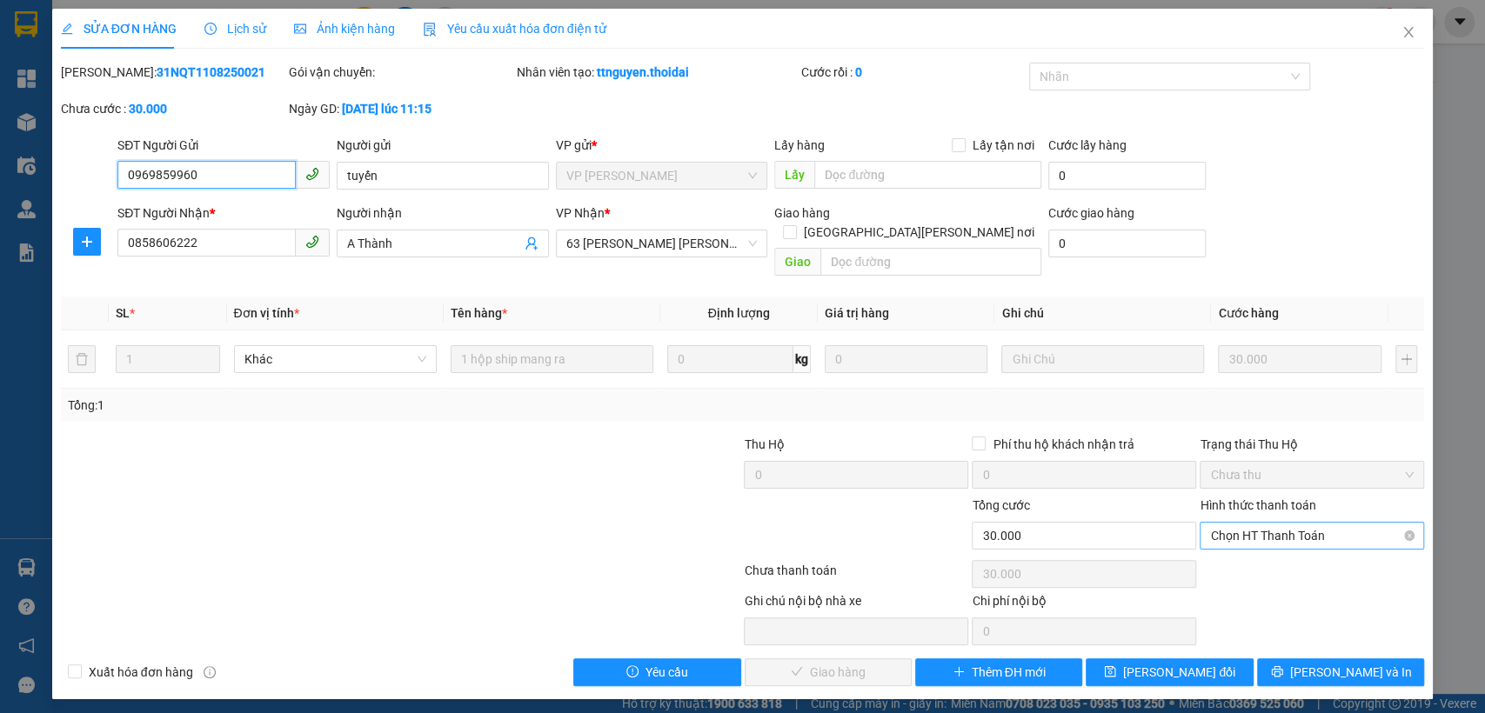
drag, startPoint x: 1233, startPoint y: 512, endPoint x: 1244, endPoint y: 529, distance: 20.8
click at [1235, 523] on span "Chọn HT Thanh Toán" at bounding box center [1312, 536] width 204 height 26
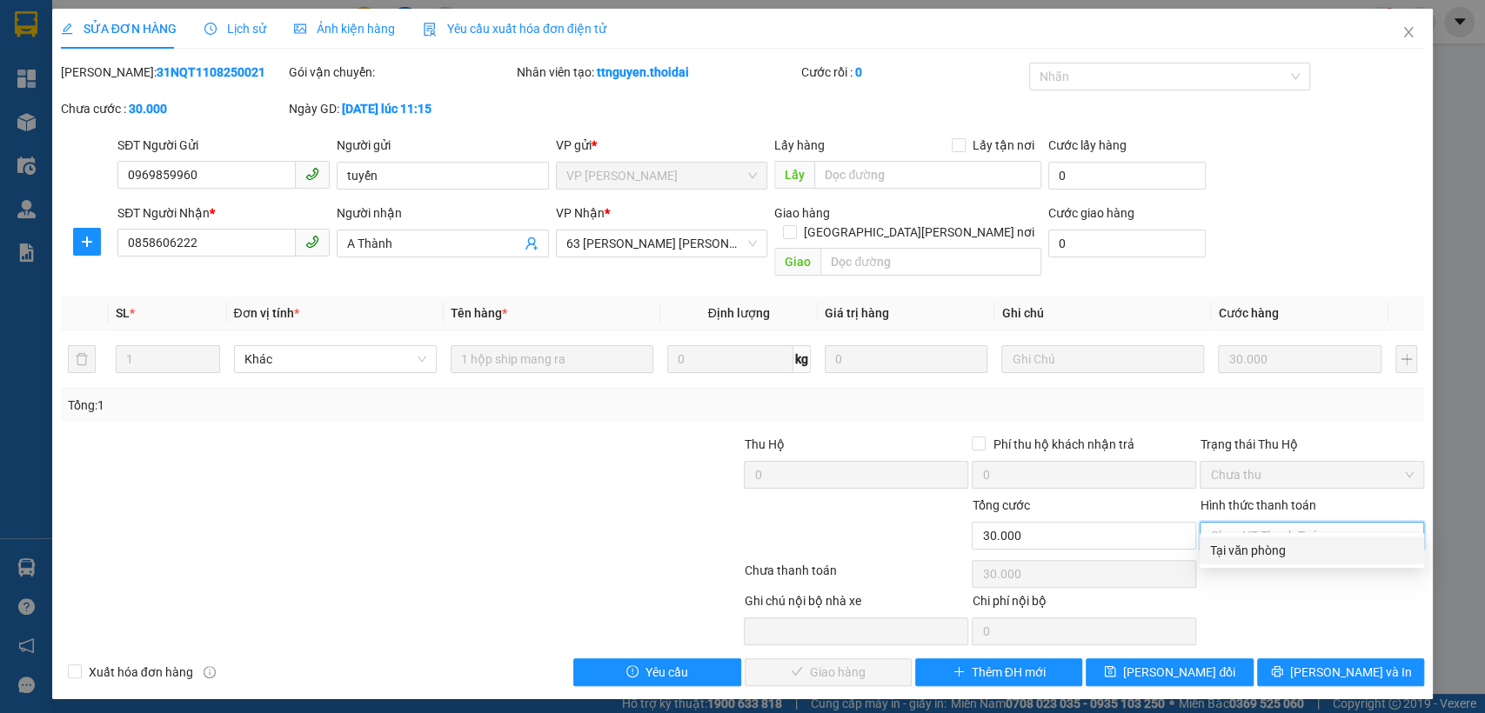
click at [1249, 551] on div "Tại văn phòng" at bounding box center [1312, 550] width 204 height 19
type input "0"
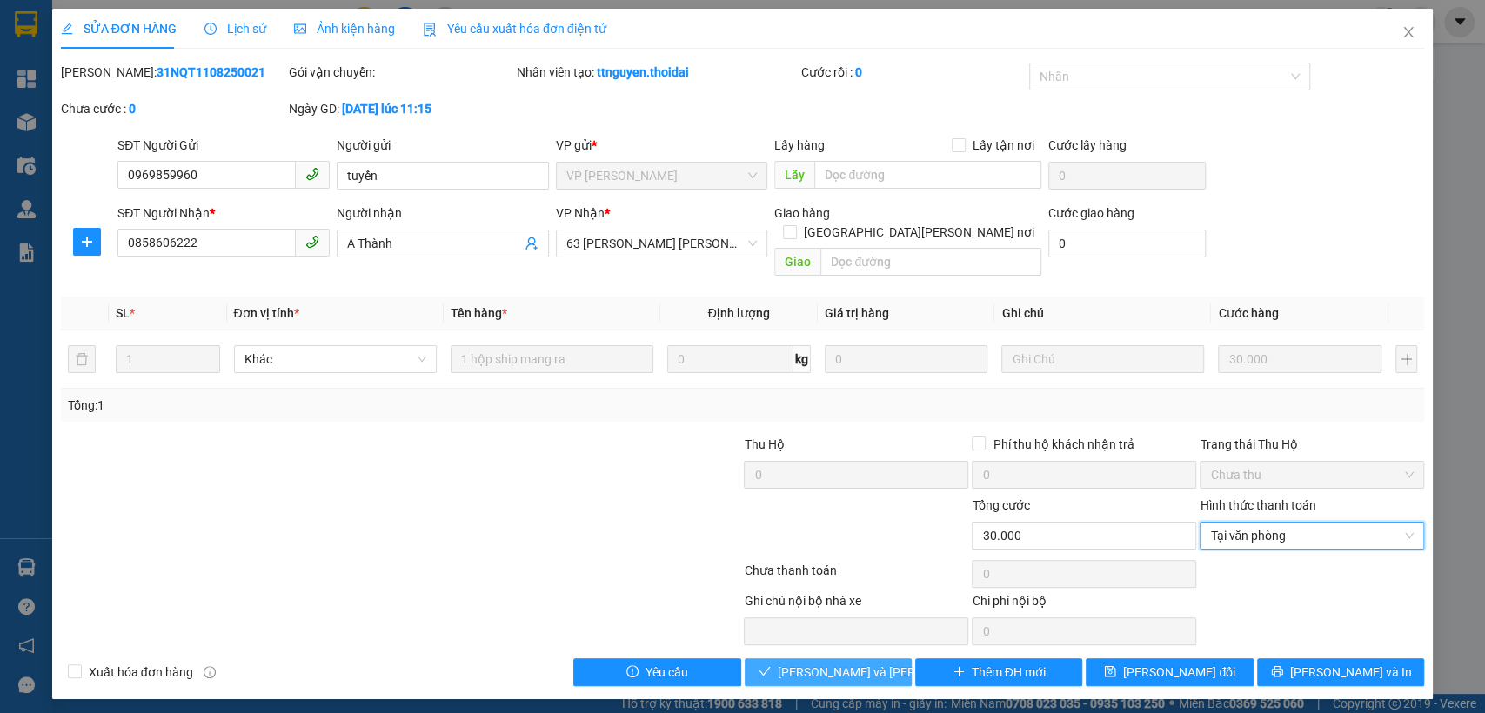
click at [851, 663] on span "[PERSON_NAME] và [PERSON_NAME] hàng" at bounding box center [895, 672] width 235 height 19
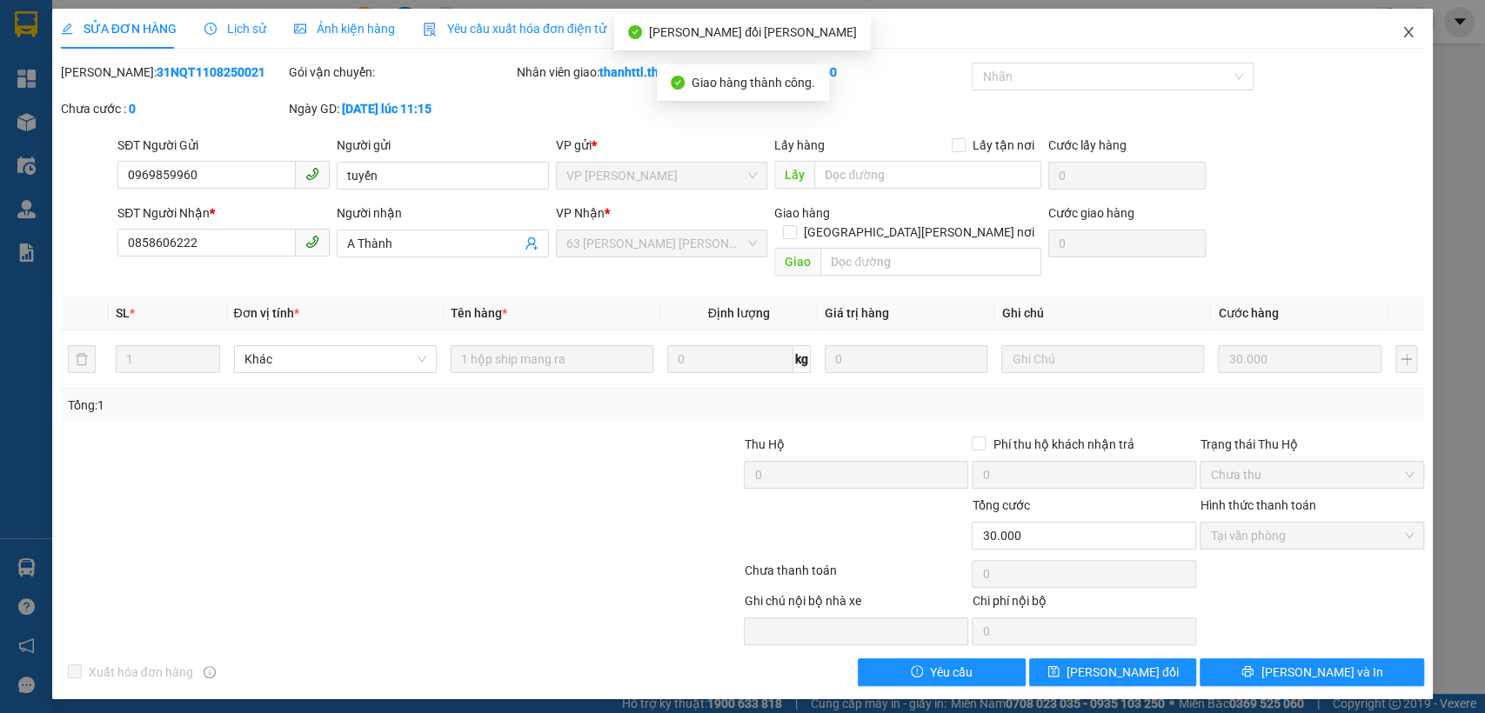
click at [1420, 35] on span "Close" at bounding box center [1408, 33] width 49 height 49
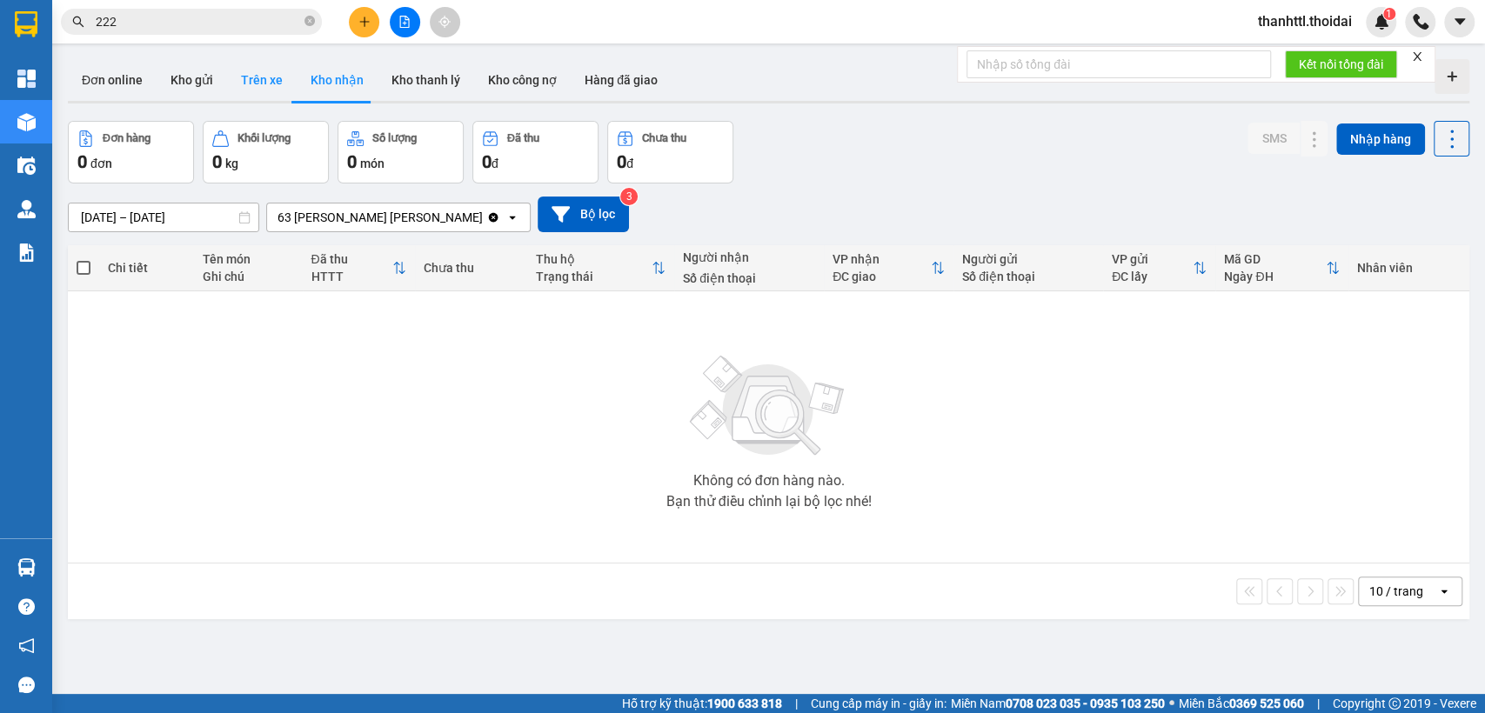
click at [264, 89] on button "Trên xe" at bounding box center [262, 80] width 70 height 42
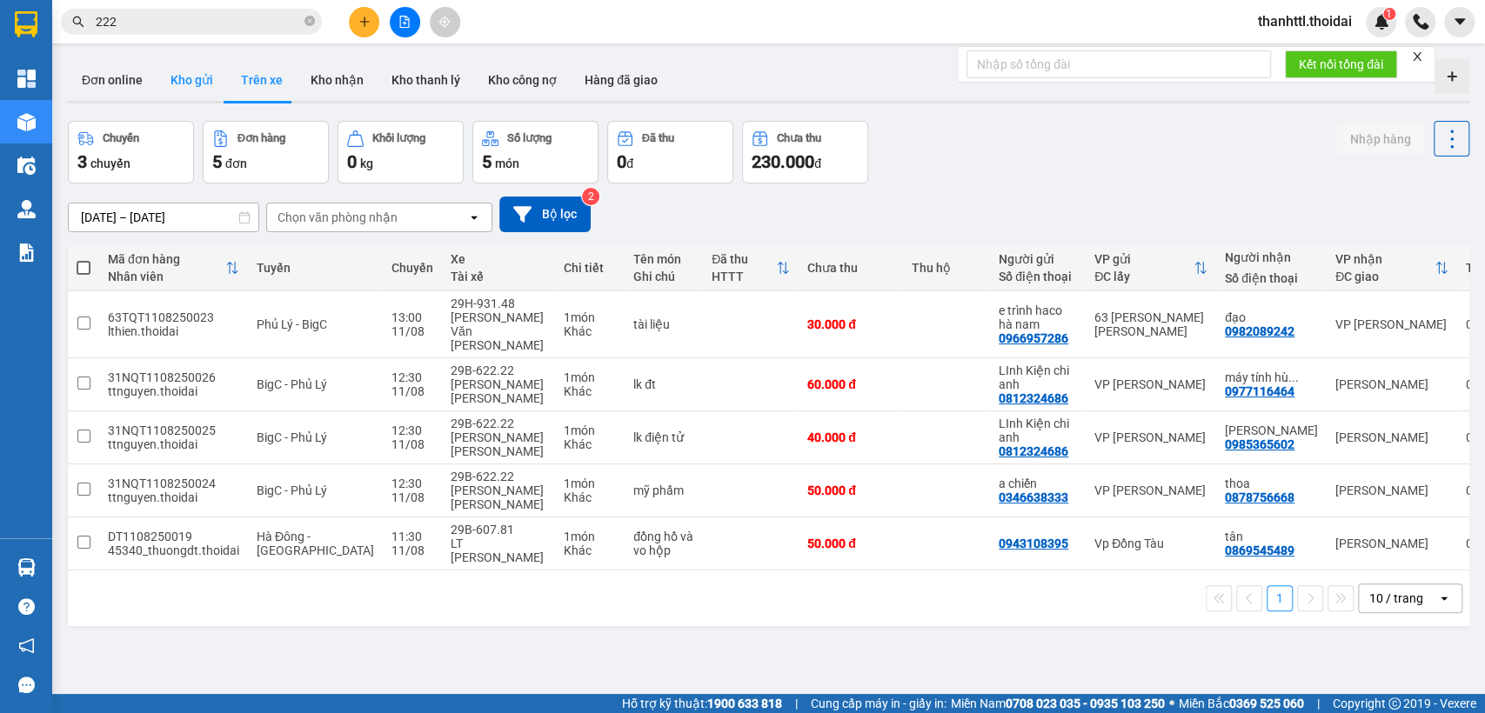
click at [198, 84] on button "Kho gửi" at bounding box center [192, 80] width 70 height 42
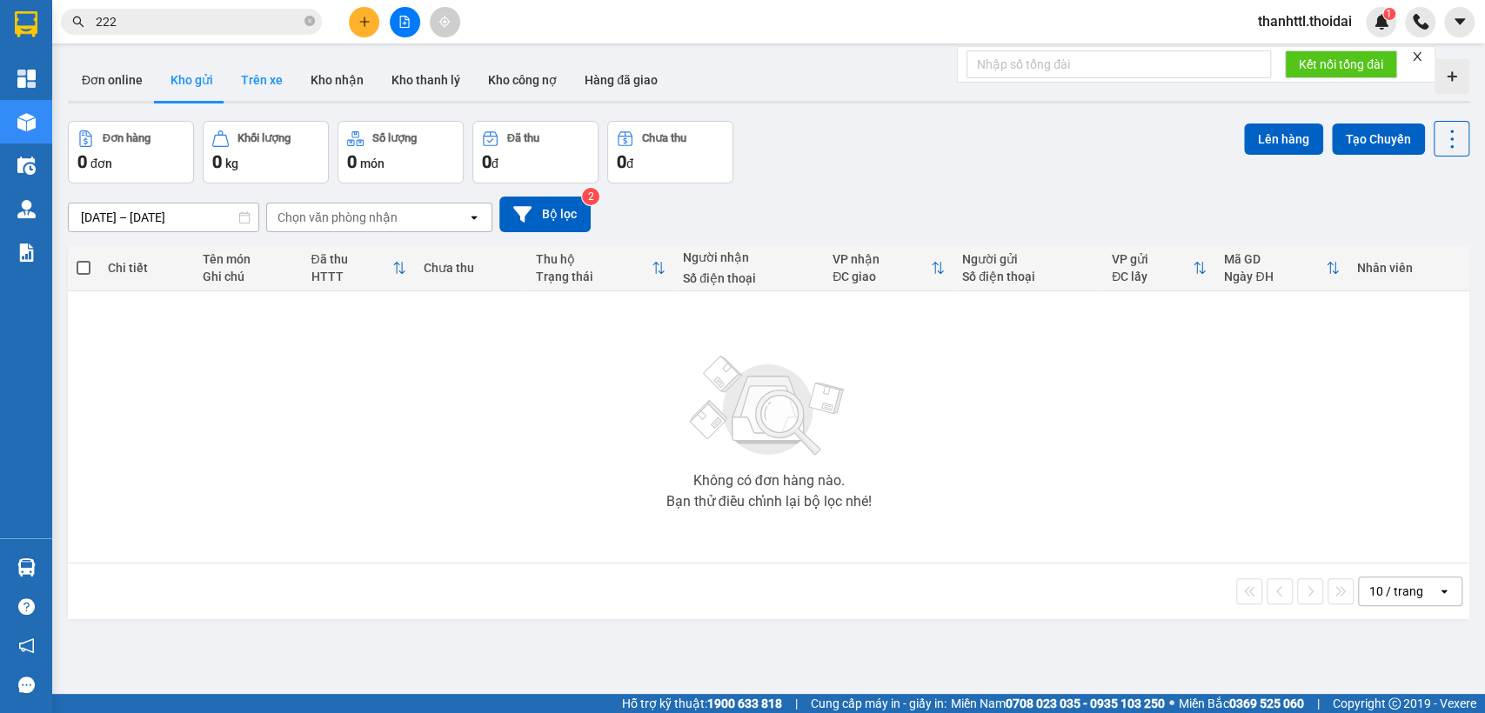
click at [250, 82] on button "Trên xe" at bounding box center [262, 80] width 70 height 42
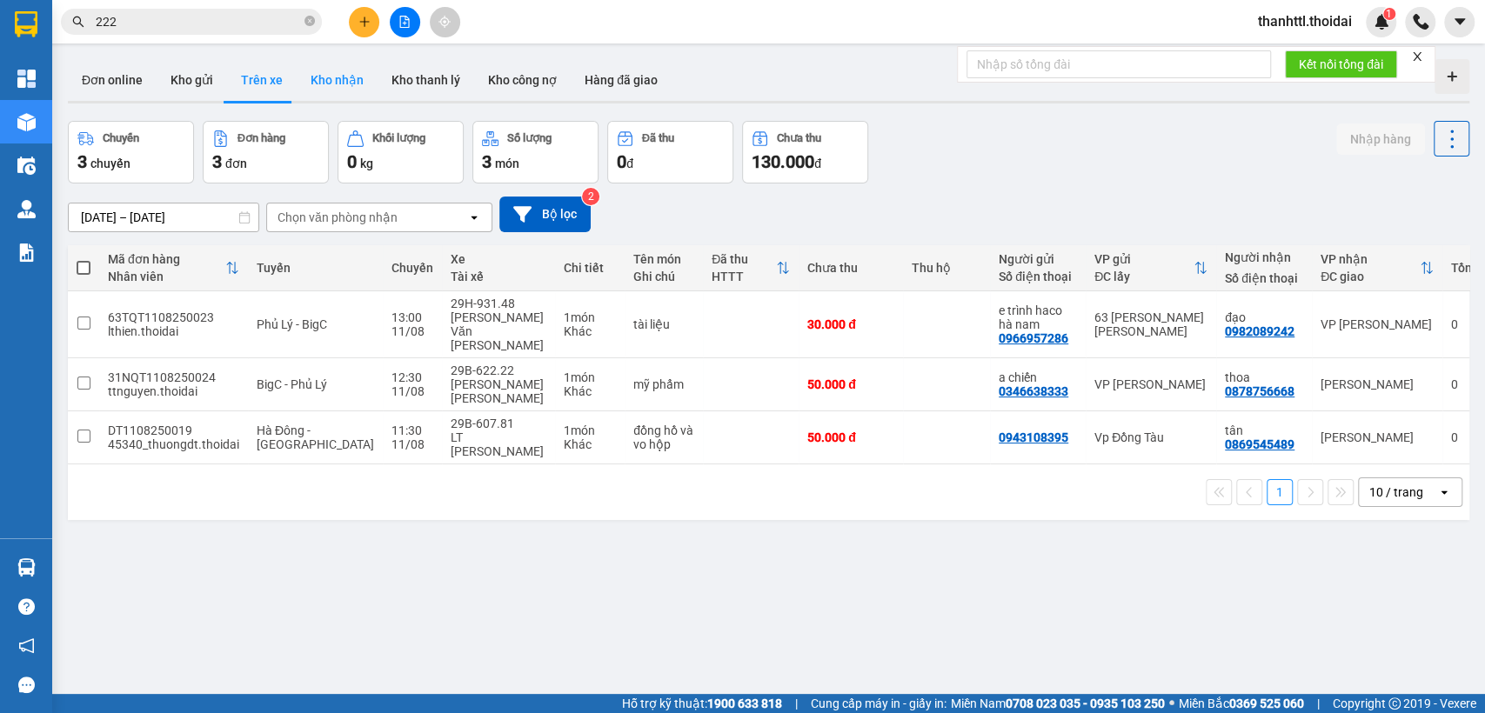
click at [342, 88] on button "Kho nhận" at bounding box center [337, 80] width 81 height 42
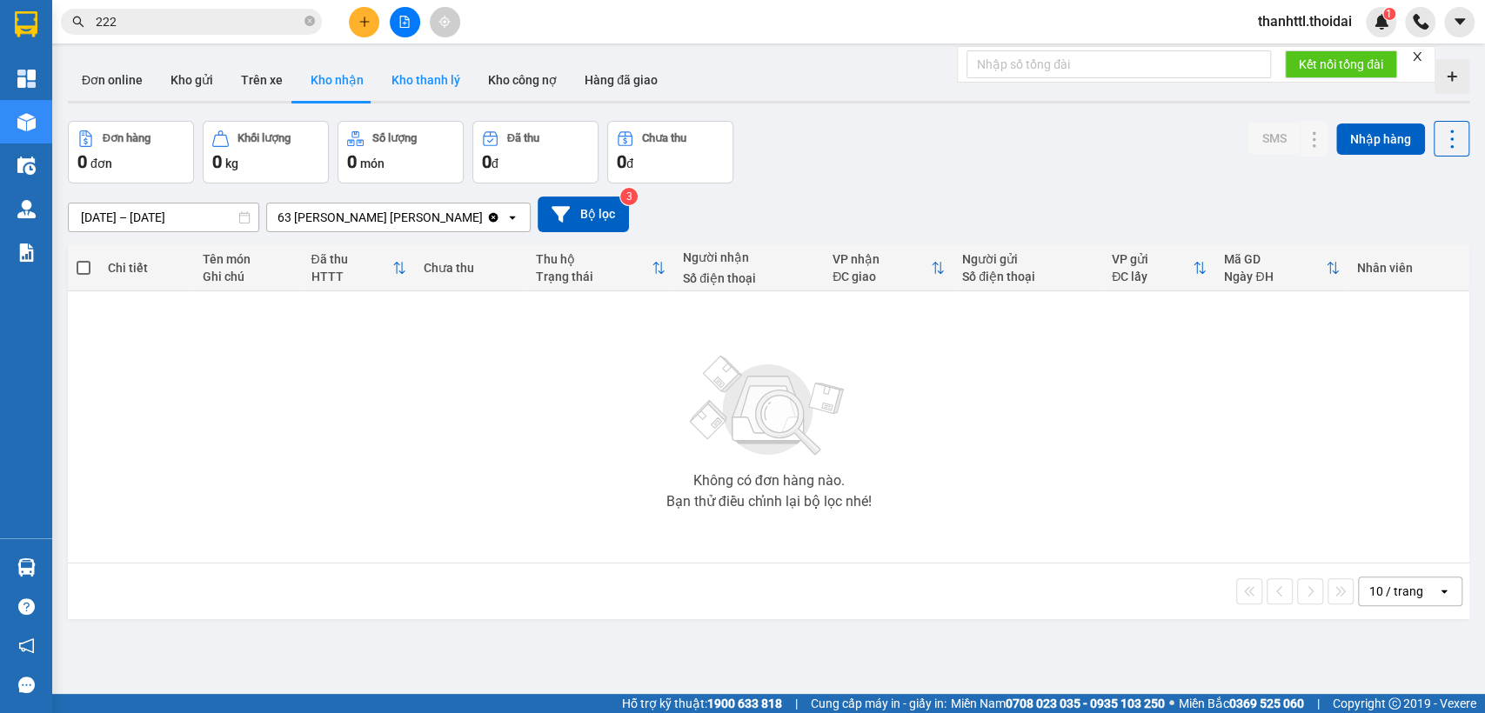
click at [418, 87] on button "Kho thanh lý" at bounding box center [426, 80] width 97 height 42
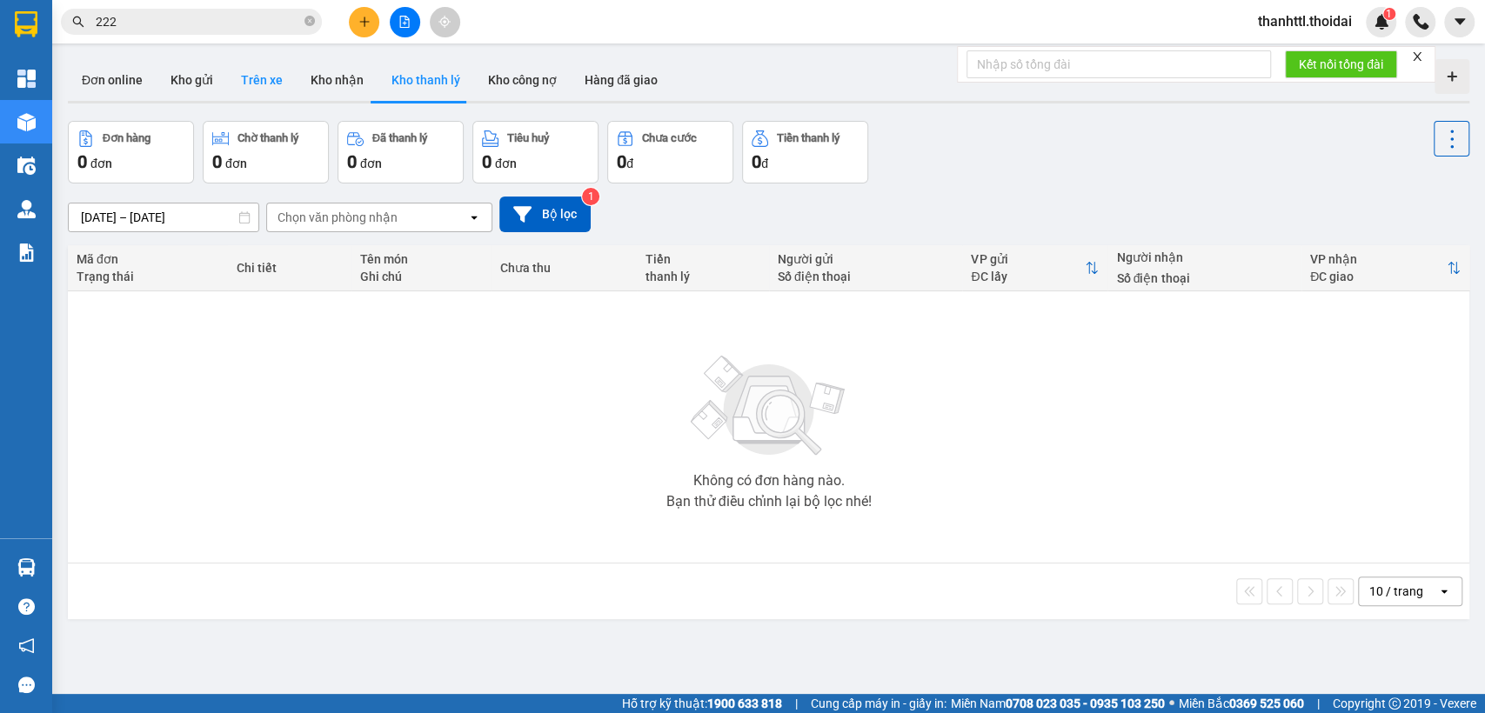
click at [254, 89] on button "Trên xe" at bounding box center [262, 80] width 70 height 42
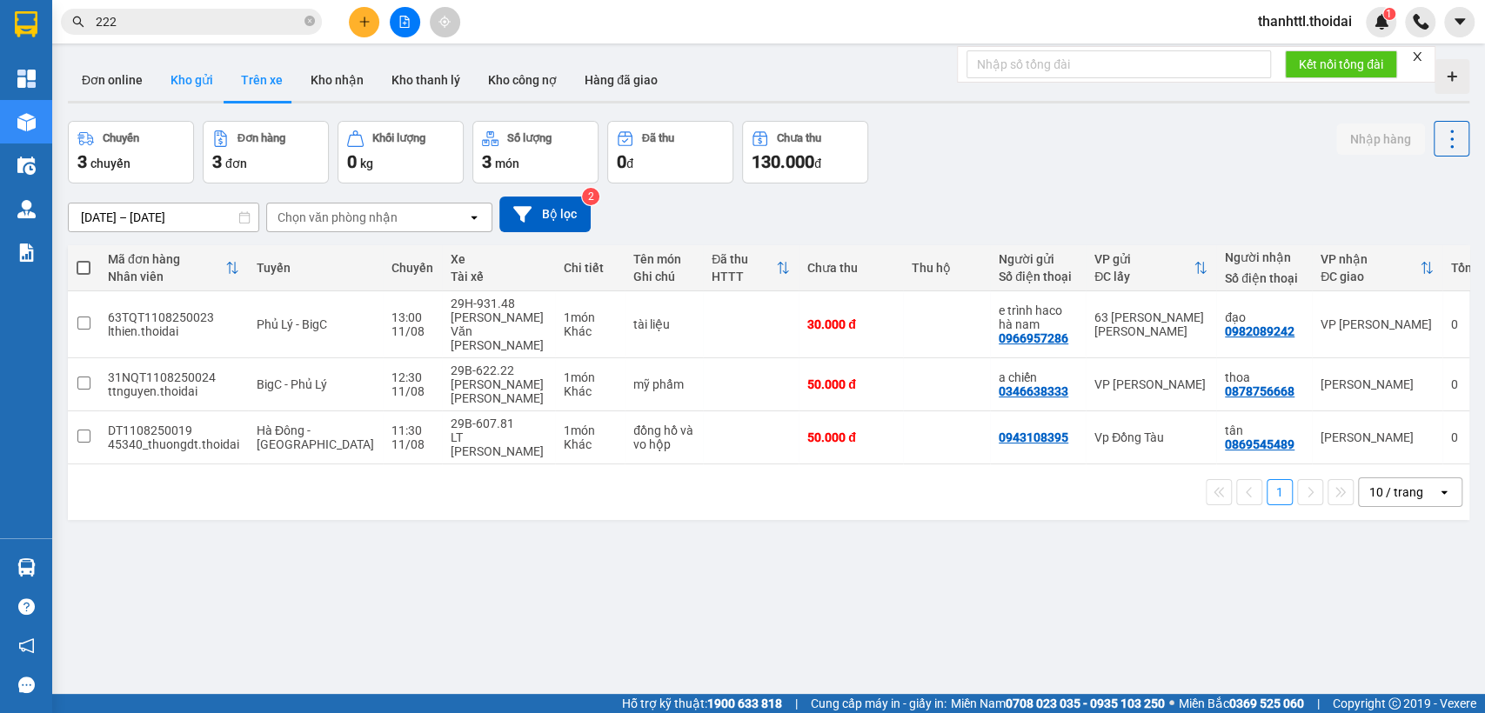
click at [188, 77] on button "Kho gửi" at bounding box center [192, 80] width 70 height 42
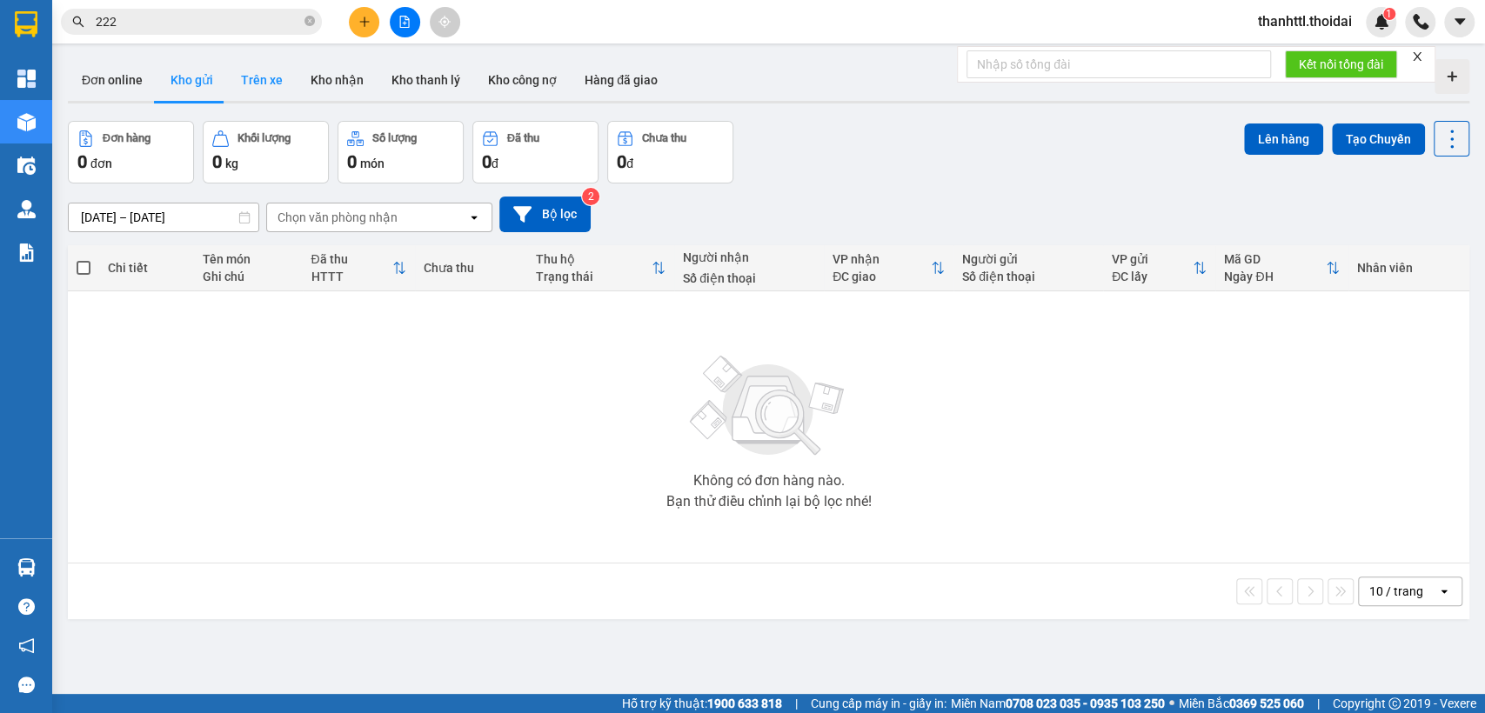
click at [245, 74] on button "Trên xe" at bounding box center [262, 80] width 70 height 42
